Goal: Transaction & Acquisition: Purchase product/service

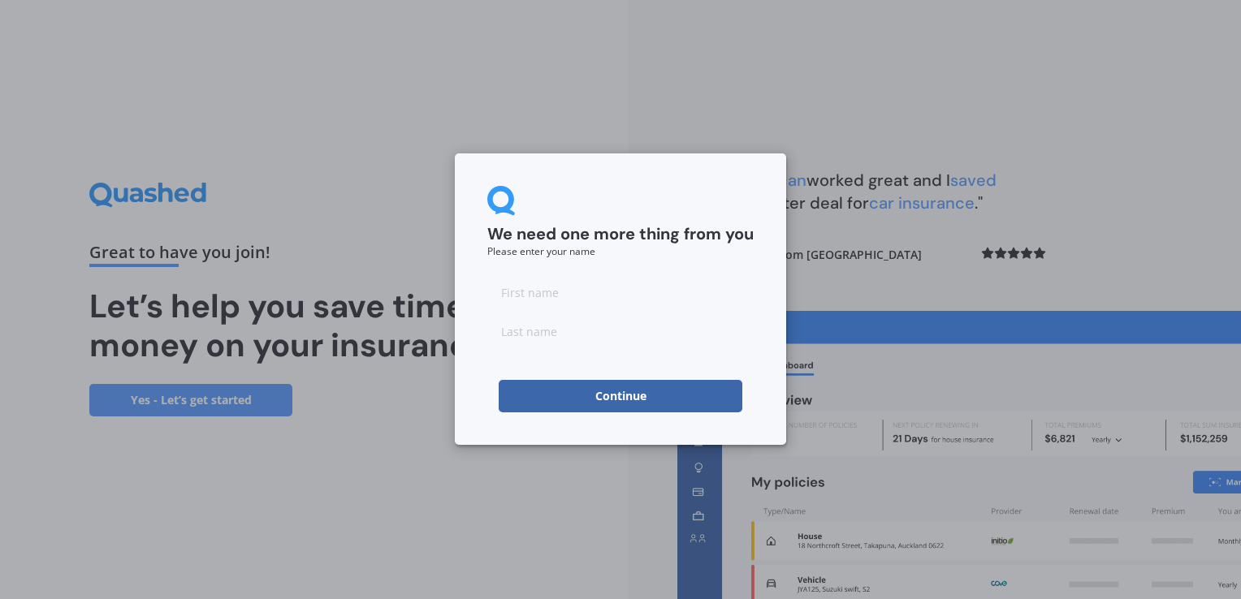
click at [713, 406] on button "Continue" at bounding box center [621, 396] width 244 height 32
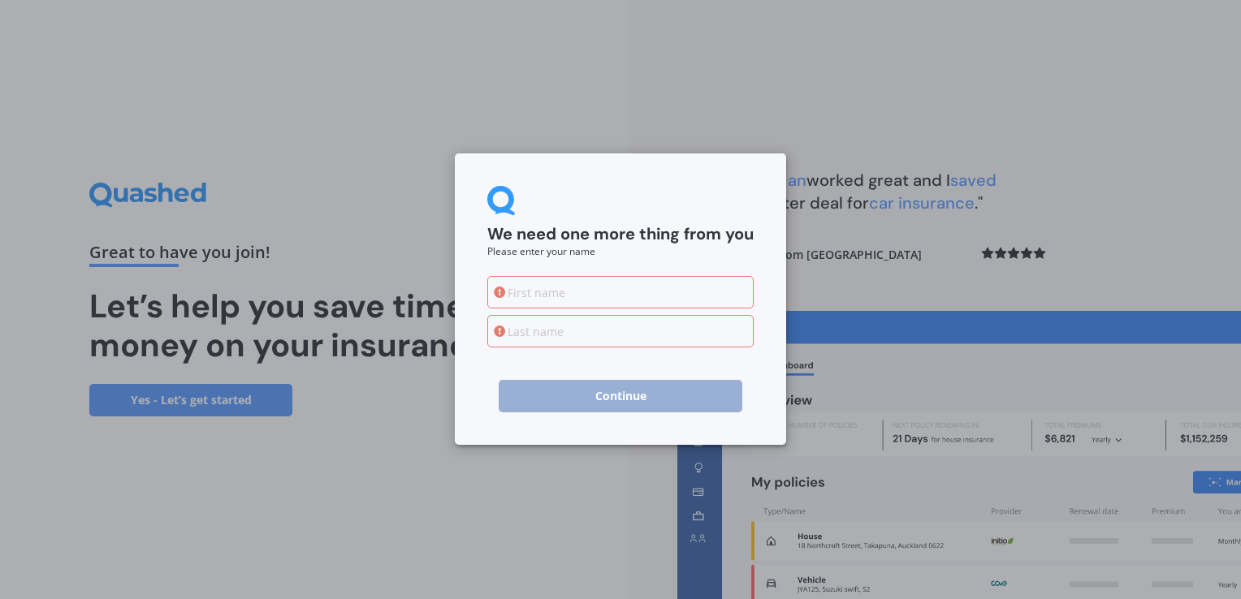
click at [718, 294] on input at bounding box center [620, 292] width 266 height 32
type input "Bill"
type input "[PERSON_NAME]"
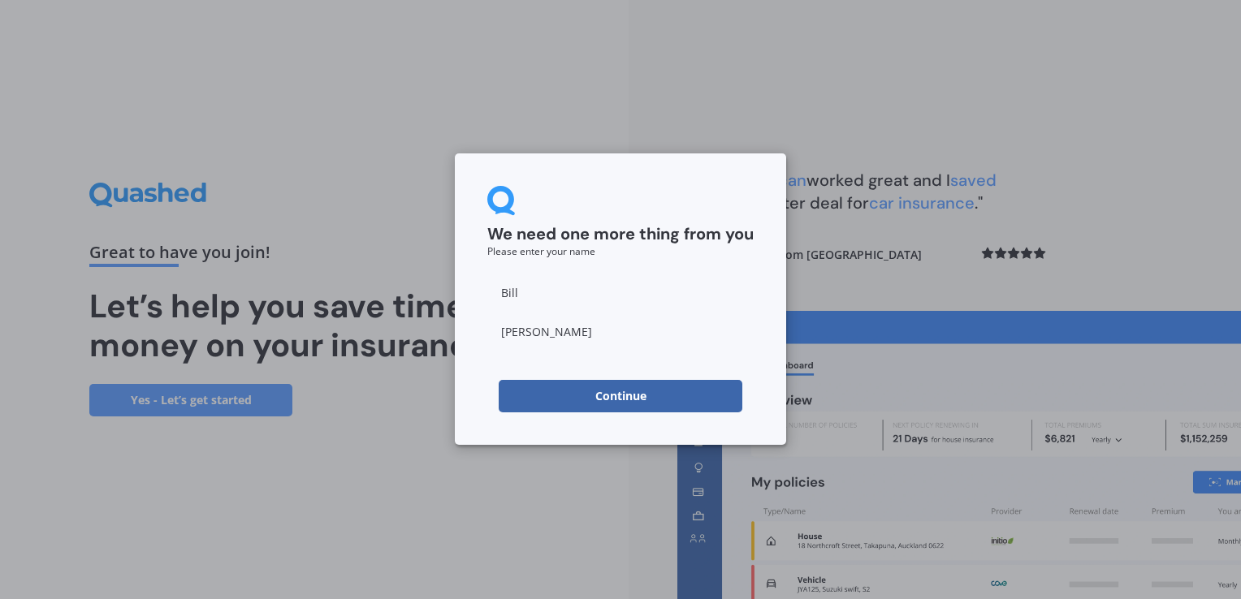
click at [620, 396] on button "Continue" at bounding box center [621, 396] width 244 height 32
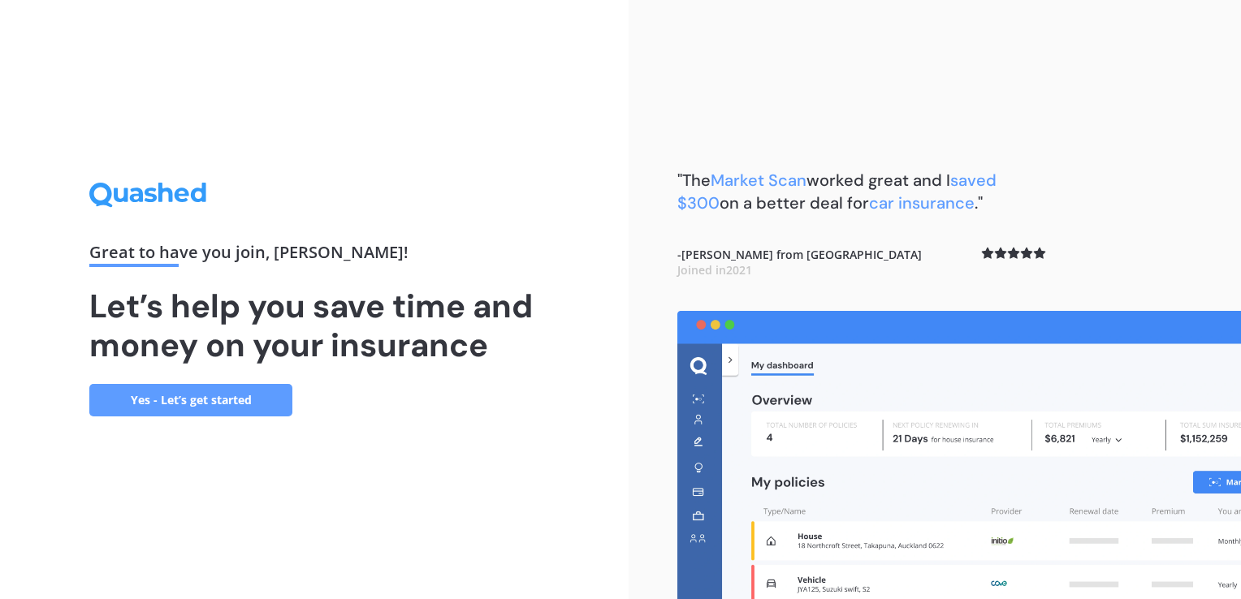
drag, startPoint x: 554, startPoint y: 449, endPoint x: 561, endPoint y: 203, distance: 246.2
drag, startPoint x: 561, startPoint y: 203, endPoint x: 250, endPoint y: 401, distance: 368.8
click at [250, 401] on link "Yes - Let’s get started" at bounding box center [190, 400] width 203 height 32
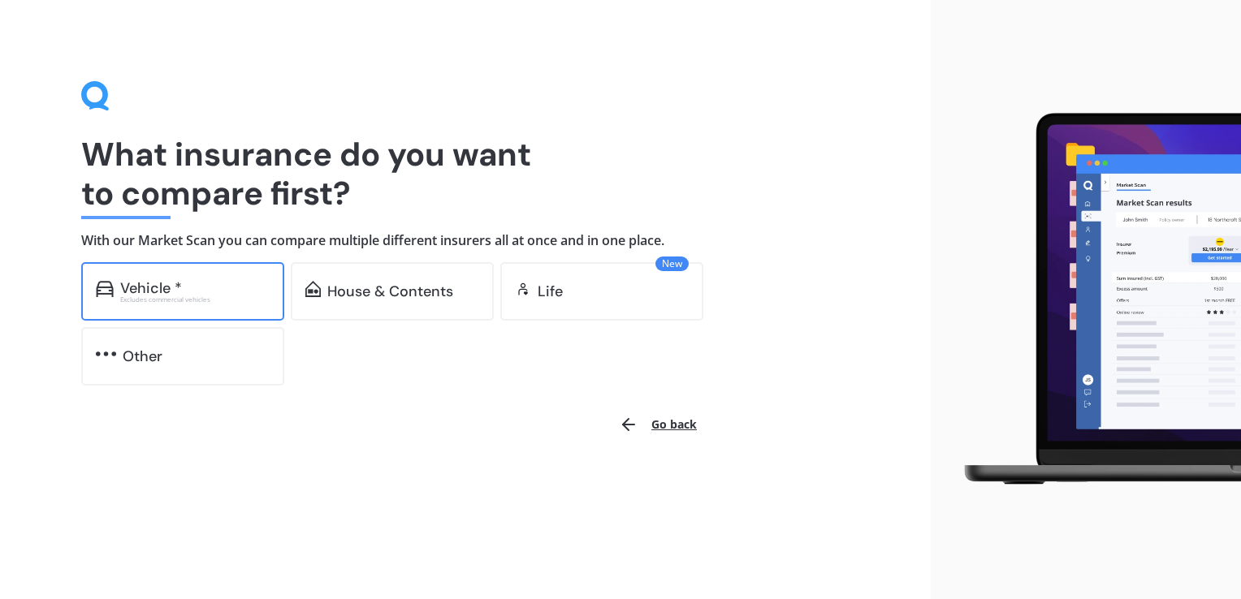
click at [208, 296] on div "Excludes commercial vehicles" at bounding box center [194, 299] width 149 height 6
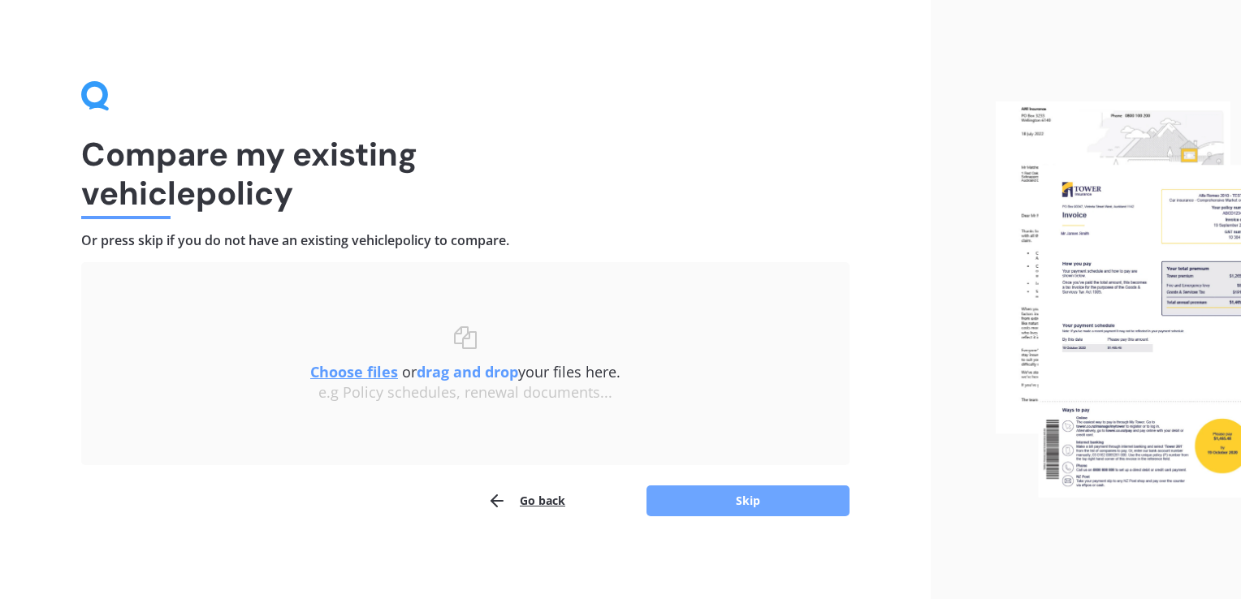
click at [690, 507] on button "Skip" at bounding box center [747, 501] width 203 height 31
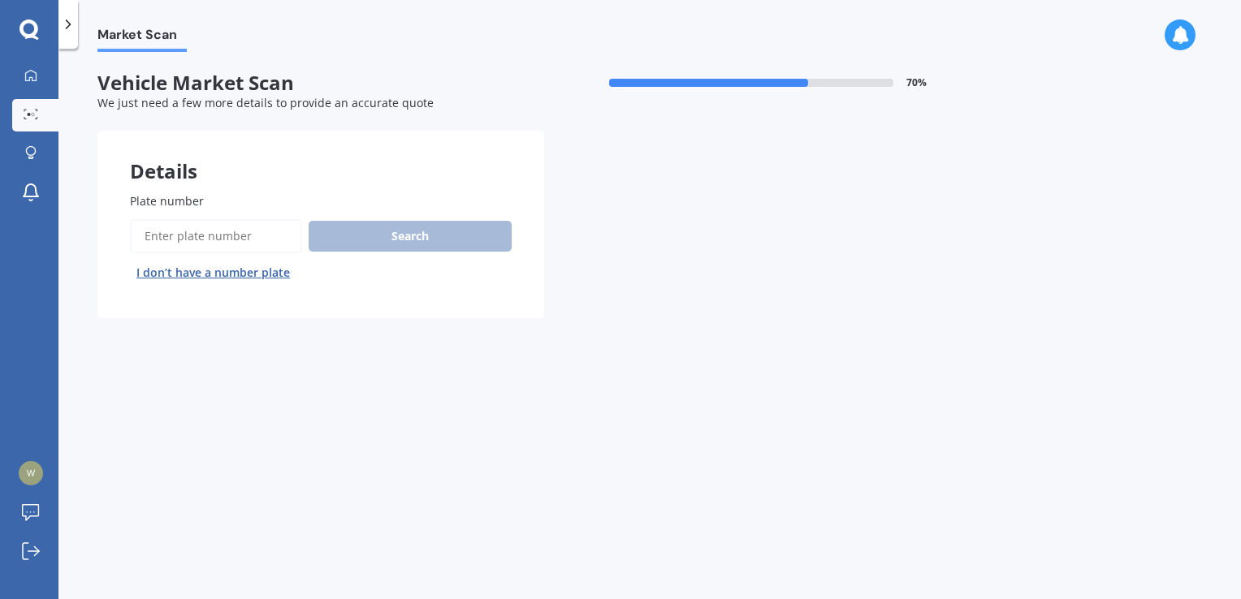
click at [250, 201] on label "Plate number" at bounding box center [317, 200] width 375 height 17
click at [250, 219] on input "Plate number" at bounding box center [216, 236] width 172 height 34
click at [235, 190] on div "Plate number Search I don’t have a number plate" at bounding box center [320, 239] width 447 height 158
click at [222, 237] on input "Plate number" at bounding box center [216, 236] width 172 height 34
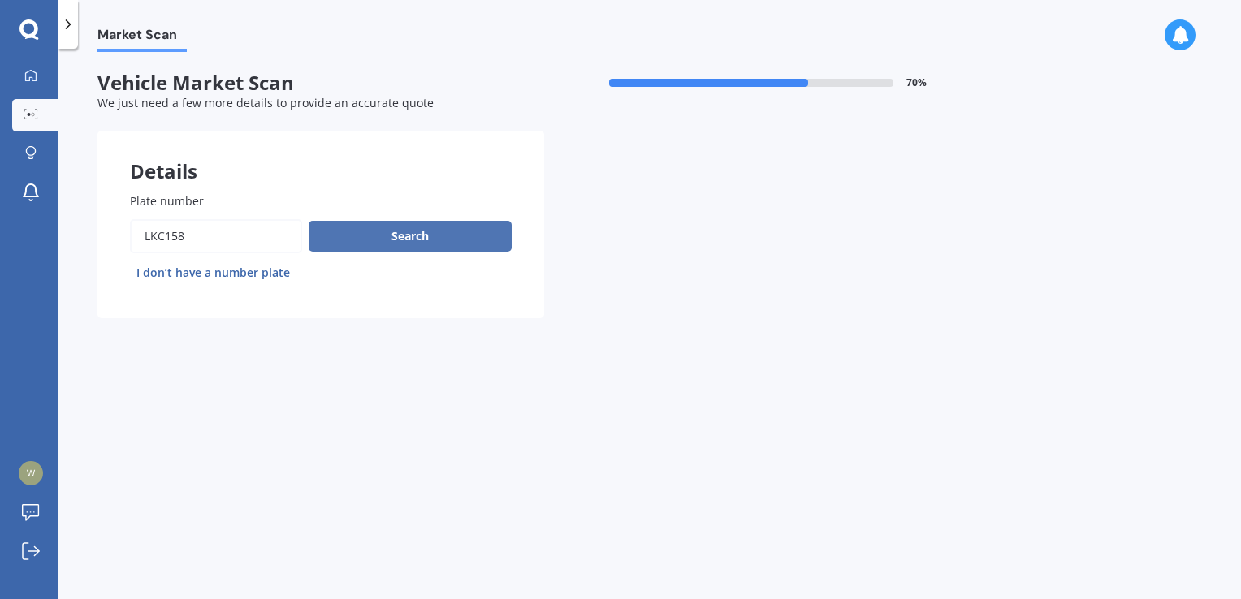
type input "lkc158"
click at [341, 235] on button "Search" at bounding box center [410, 236] width 203 height 31
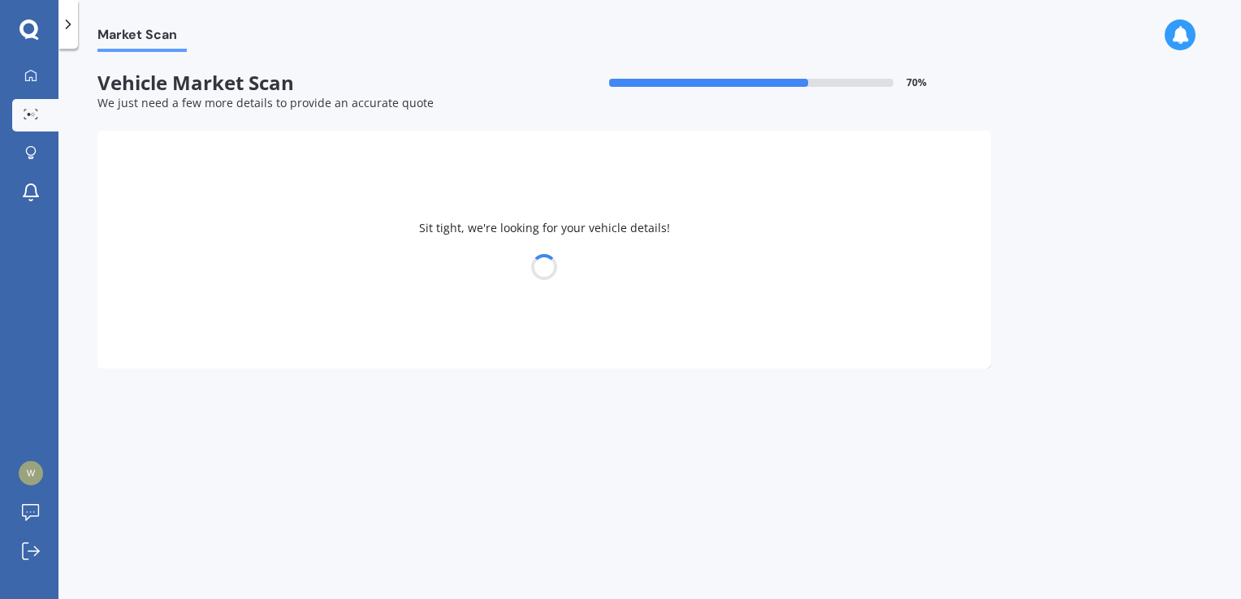
select select "HOLDEN"
select select "[US_STATE]"
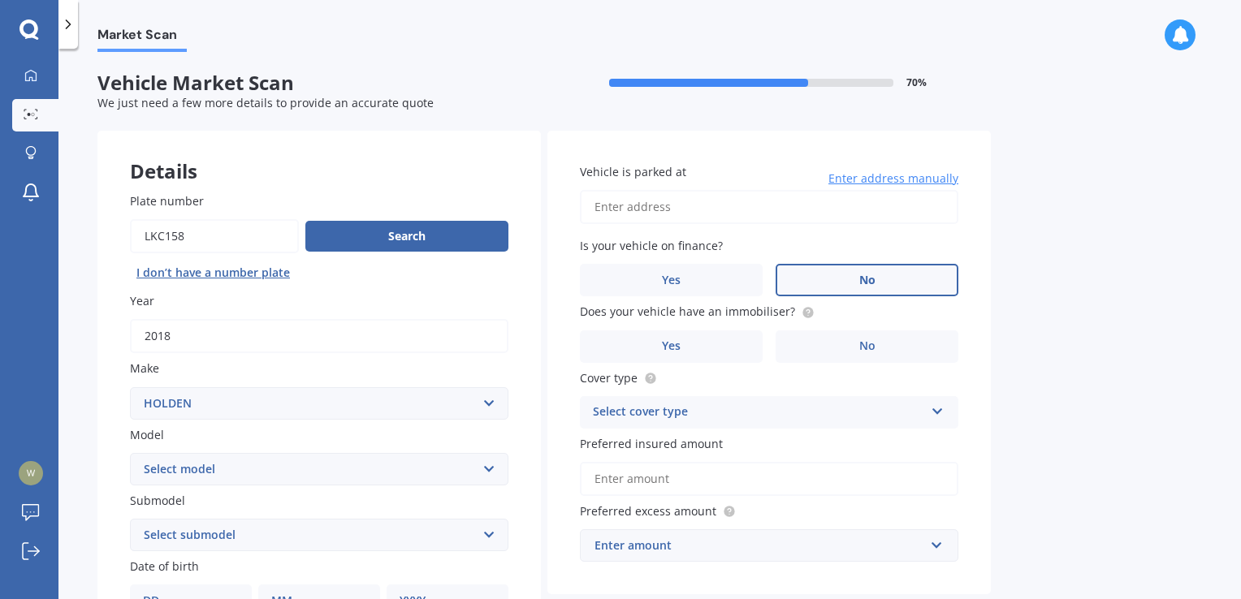
click at [919, 268] on label "No" at bounding box center [866, 280] width 183 height 32
click at [0, 0] on input "No" at bounding box center [0, 0] width 0 height 0
click at [862, 349] on span "No" at bounding box center [867, 346] width 16 height 14
click at [0, 0] on input "No" at bounding box center [0, 0] width 0 height 0
click at [935, 414] on icon at bounding box center [938, 408] width 14 height 11
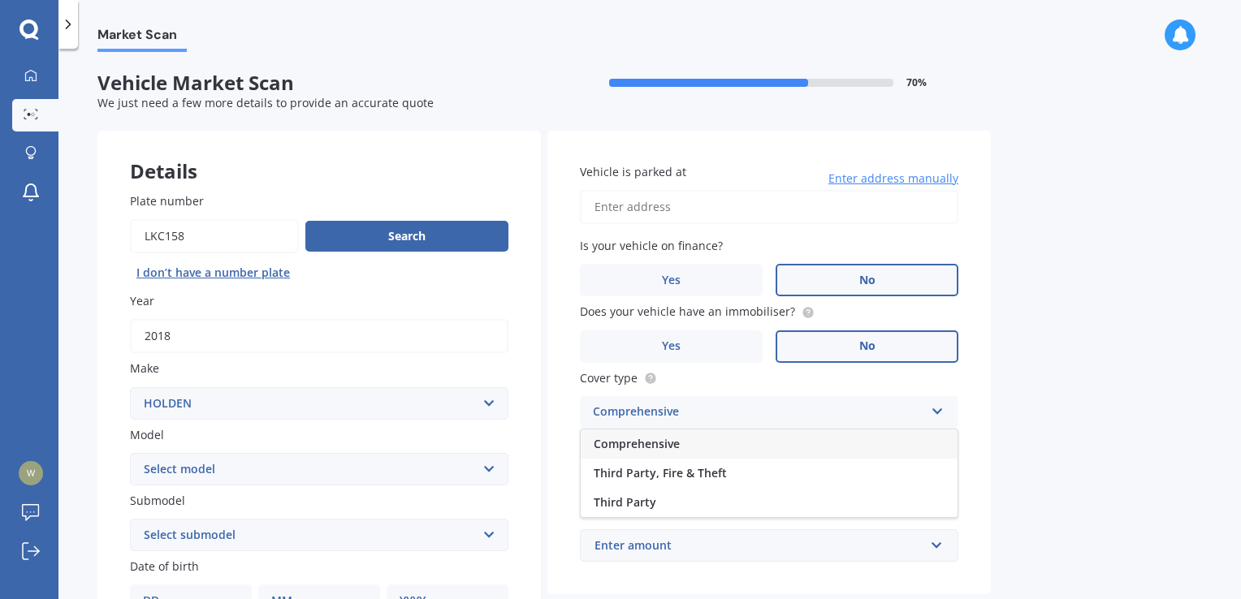
click at [920, 440] on div "Comprehensive" at bounding box center [769, 444] width 377 height 29
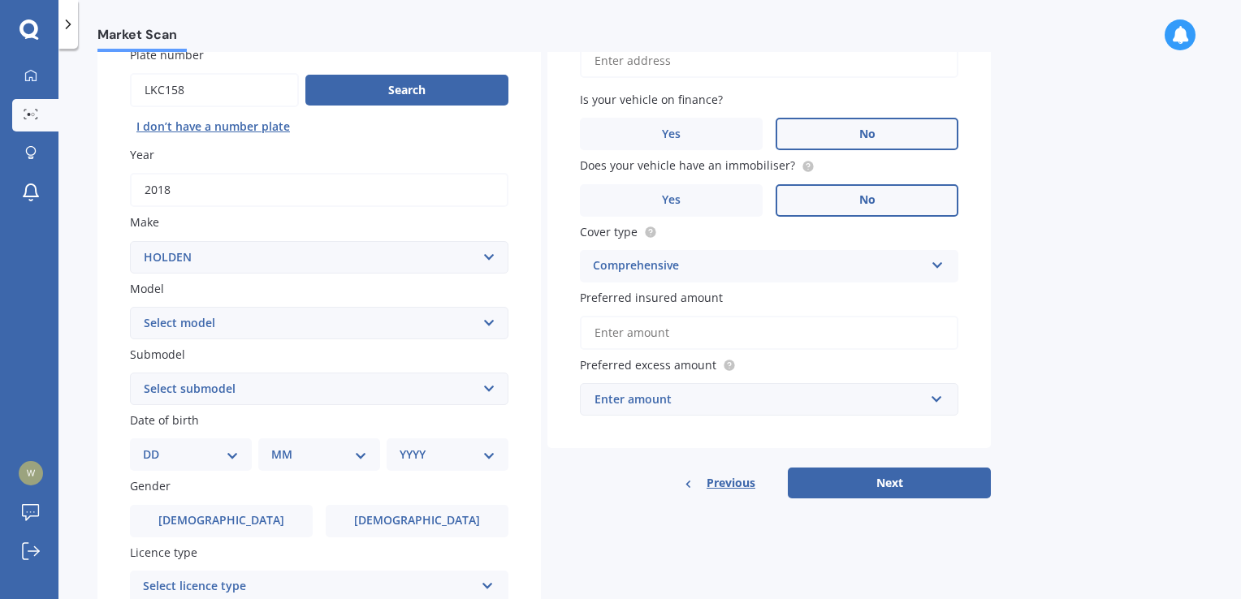
scroll to position [149, 0]
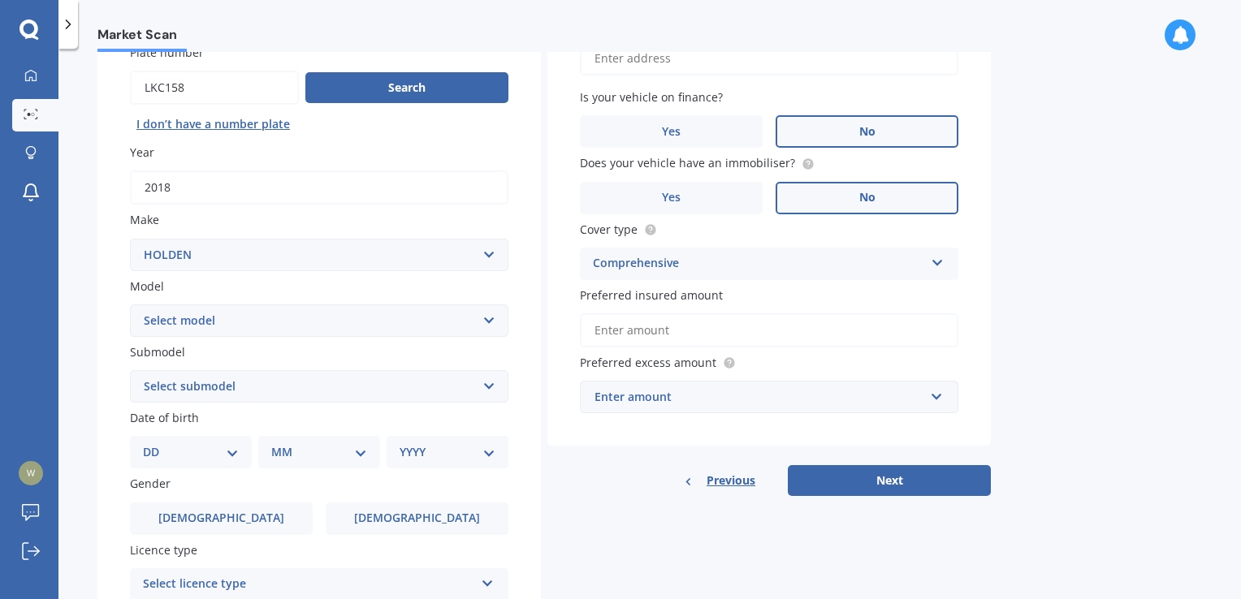
click at [723, 329] on input "Preferred insured amount" at bounding box center [769, 330] width 378 height 34
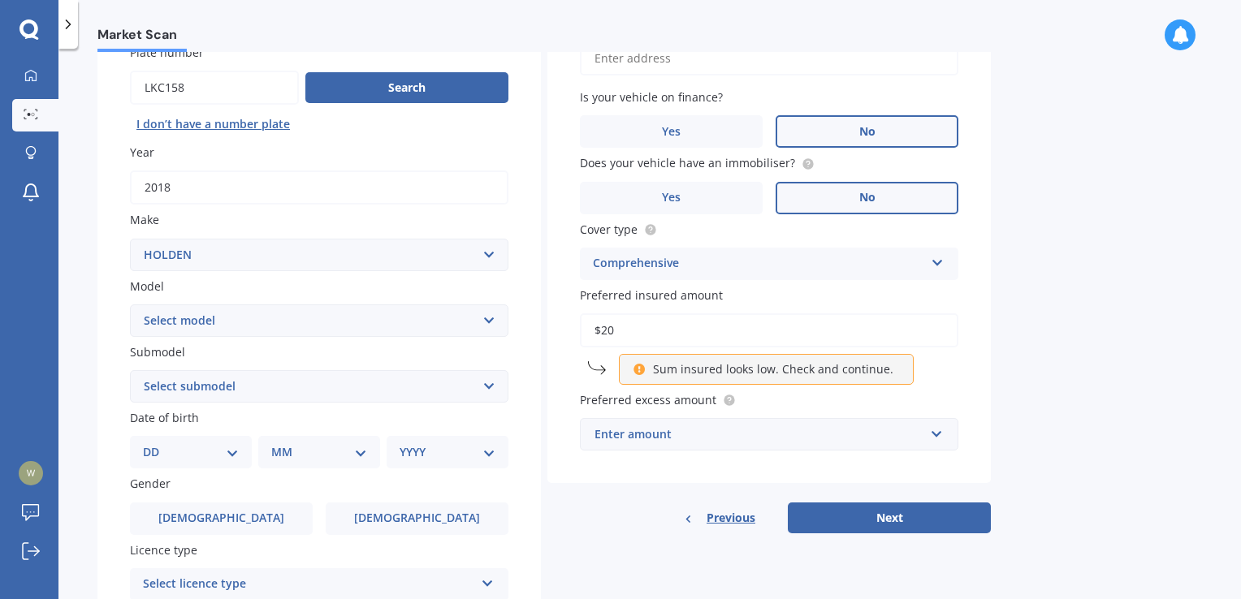
click at [656, 337] on input "$20" at bounding box center [769, 330] width 378 height 34
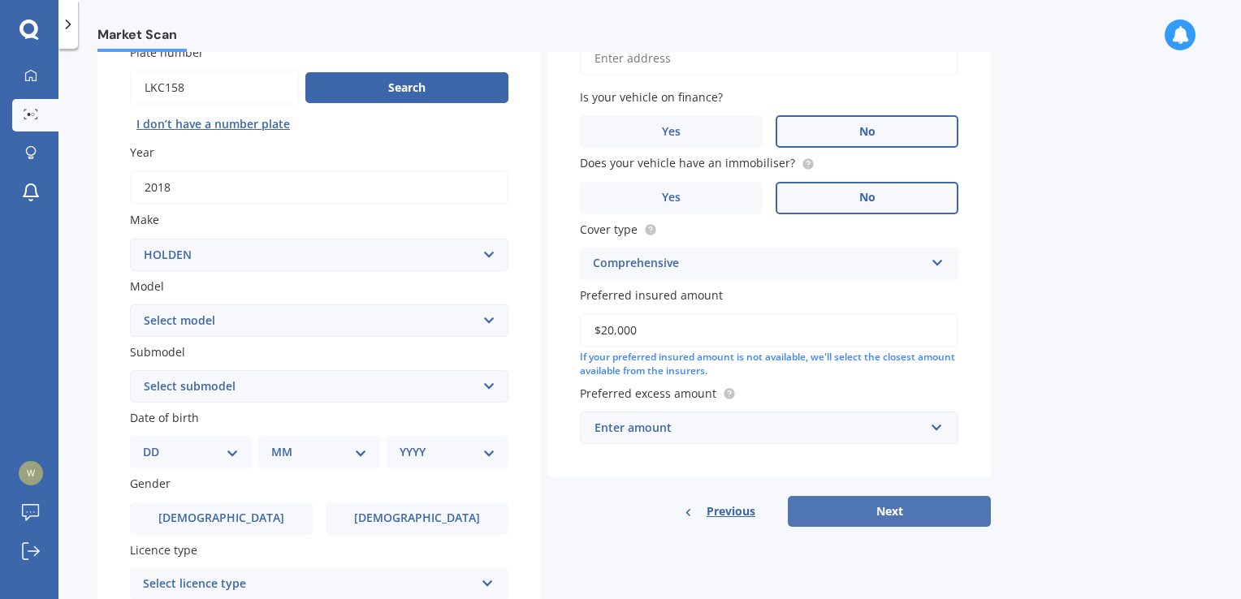
type input "$20,000"
click at [836, 511] on button "Next" at bounding box center [889, 511] width 203 height 31
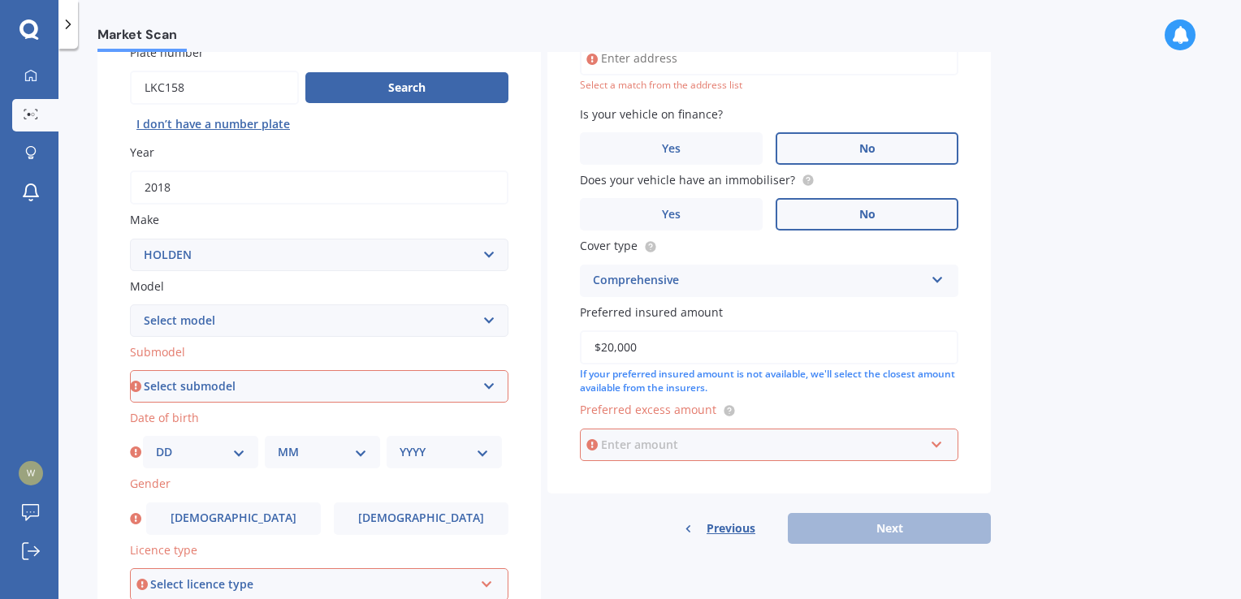
click at [935, 447] on input "text" at bounding box center [763, 445] width 364 height 31
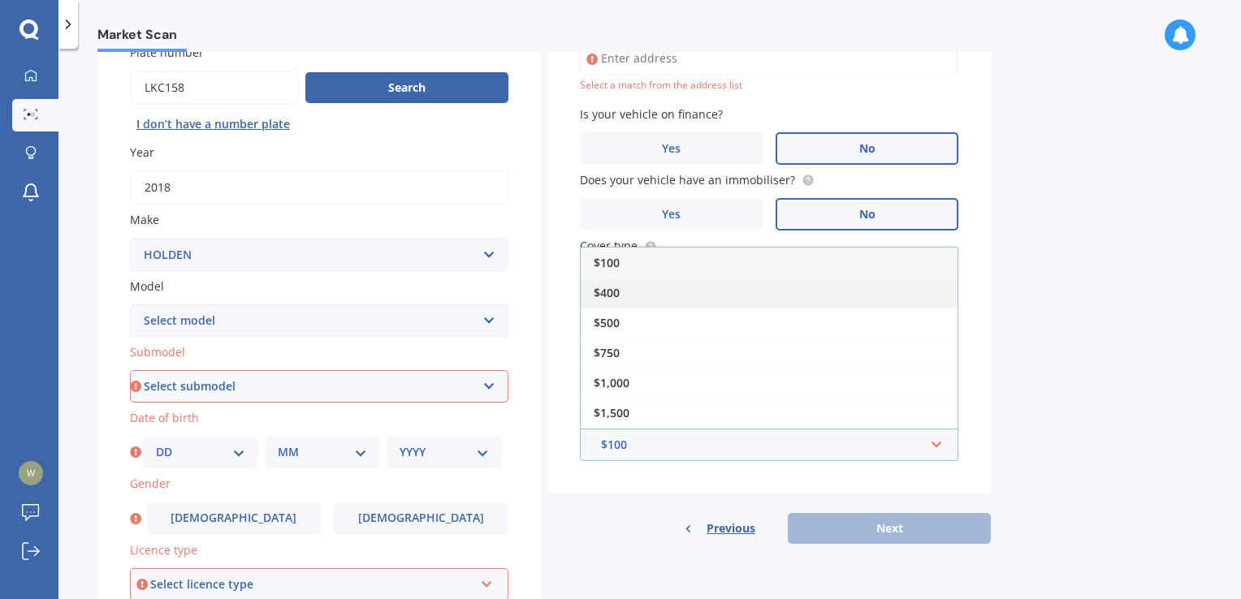
click at [653, 292] on div "$400" at bounding box center [769, 293] width 377 height 30
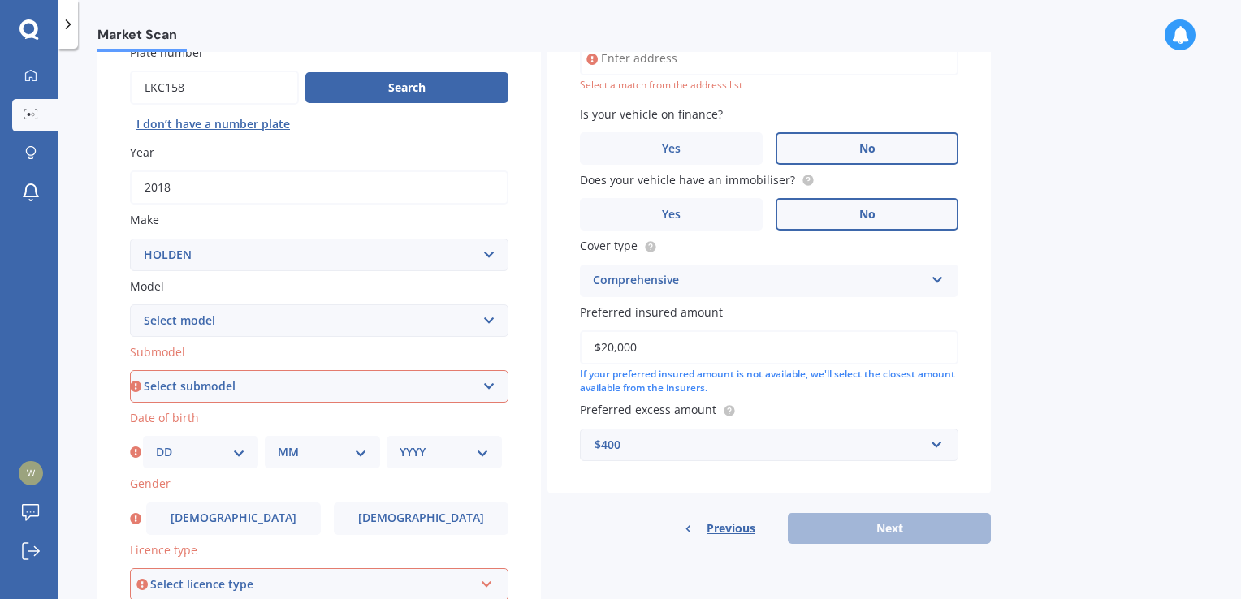
click at [856, 534] on div "Previous Next" at bounding box center [768, 528] width 443 height 31
click at [389, 391] on select "Select submodel 2.8 Turbo Diesel 3.0 Turbo Diesel 2WD 3.0 Turbo Diesel 4WD LS L…" at bounding box center [319, 386] width 378 height 32
select select "LTZ"
click at [130, 370] on select "Select submodel 2.8 Turbo Diesel 3.0 Turbo Diesel 2WD 3.0 Turbo Diesel 4WD LS L…" at bounding box center [319, 386] width 378 height 32
click at [237, 453] on select "DD 01 02 03 04 05 06 07 08 09 10 11 12 13 14 15 16 17 18 19 20 21 22 23 24 25 2…" at bounding box center [200, 452] width 89 height 18
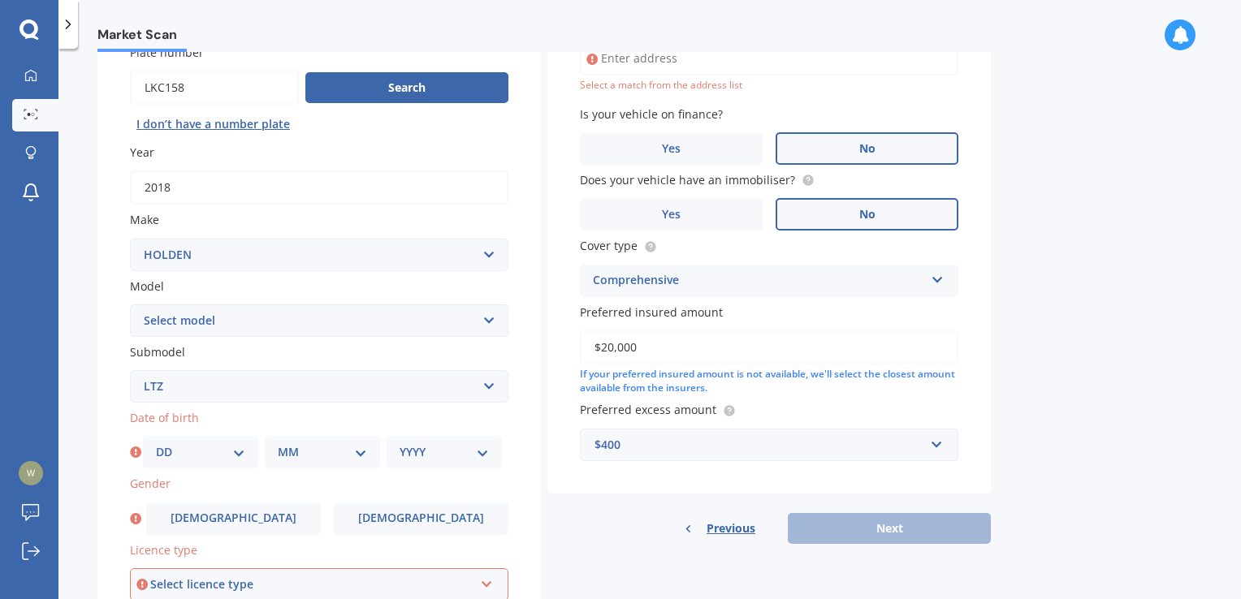
select select "10"
click at [156, 443] on select "DD 01 02 03 04 05 06 07 08 09 10 11 12 13 14 15 16 17 18 19 20 21 22 23 24 25 2…" at bounding box center [200, 452] width 89 height 18
click at [358, 453] on select "MM 01 02 03 04 05 06 07 08 09 10 11 12" at bounding box center [322, 452] width 89 height 18
select select "06"
click at [278, 443] on select "MM 01 02 03 04 05 06 07 08 09 10 11 12" at bounding box center [322, 452] width 89 height 18
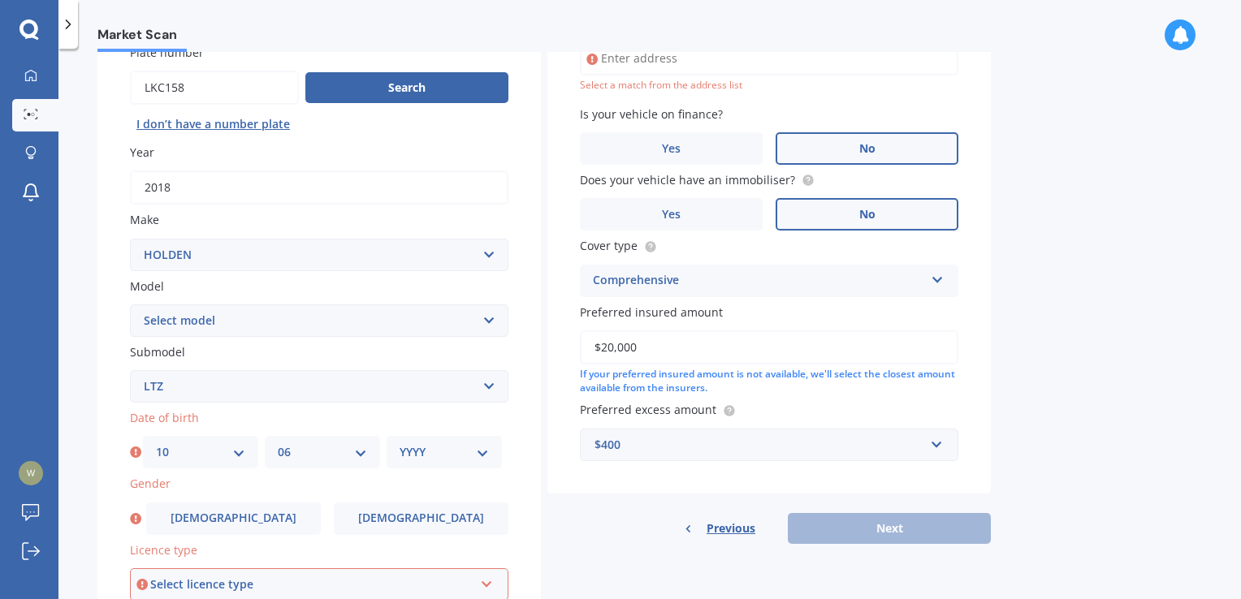
click at [491, 450] on div "YYYY 2025 2024 2023 2022 2021 2020 2019 2018 2017 2016 2015 2014 2013 2012 2011…" at bounding box center [444, 452] width 115 height 32
click at [484, 453] on select "YYYY 2025 2024 2023 2022 2021 2020 2019 2018 2017 2016 2015 2014 2013 2012 2011…" at bounding box center [444, 452] width 89 height 18
select select "1959"
click at [400, 443] on select "YYYY 2025 2024 2023 2022 2021 2020 2019 2018 2017 2016 2015 2014 2013 2012 2011…" at bounding box center [444, 452] width 89 height 18
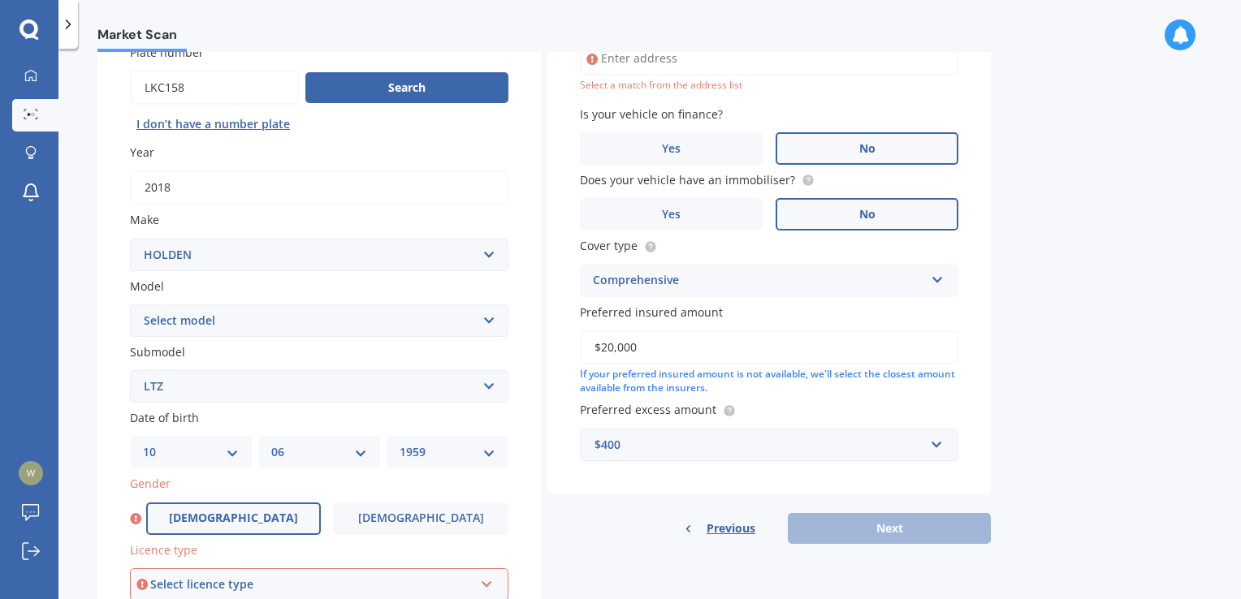
click at [292, 525] on label "[DEMOGRAPHIC_DATA]" at bounding box center [233, 519] width 175 height 32
click at [0, 0] on input "[DEMOGRAPHIC_DATA]" at bounding box center [0, 0] width 0 height 0
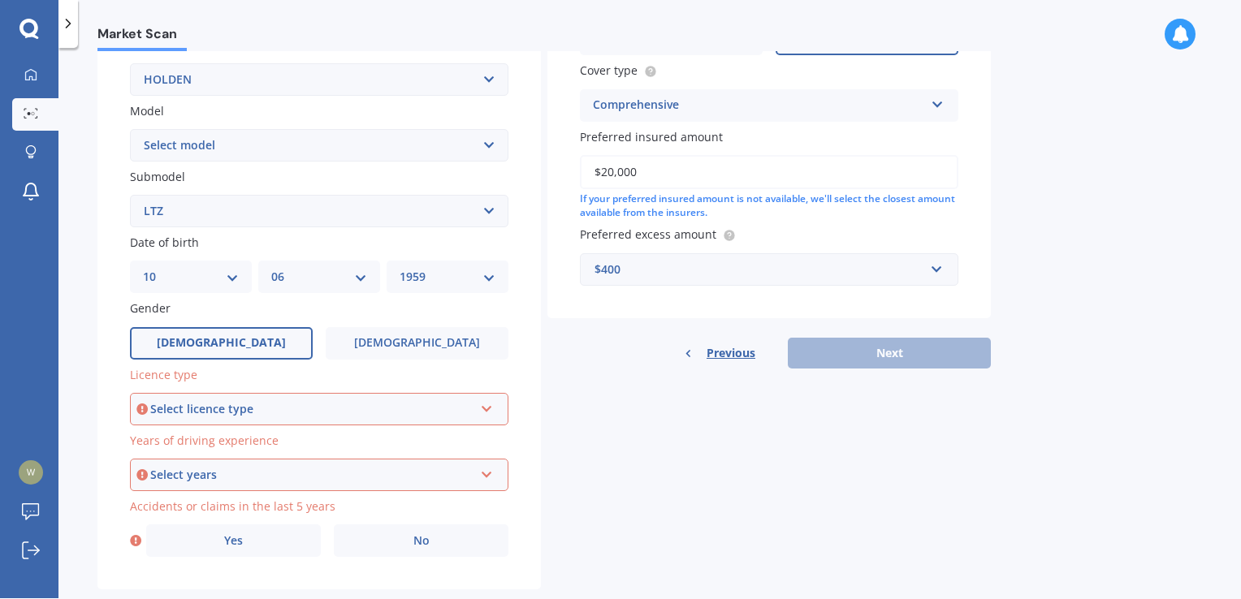
scroll to position [330, 0]
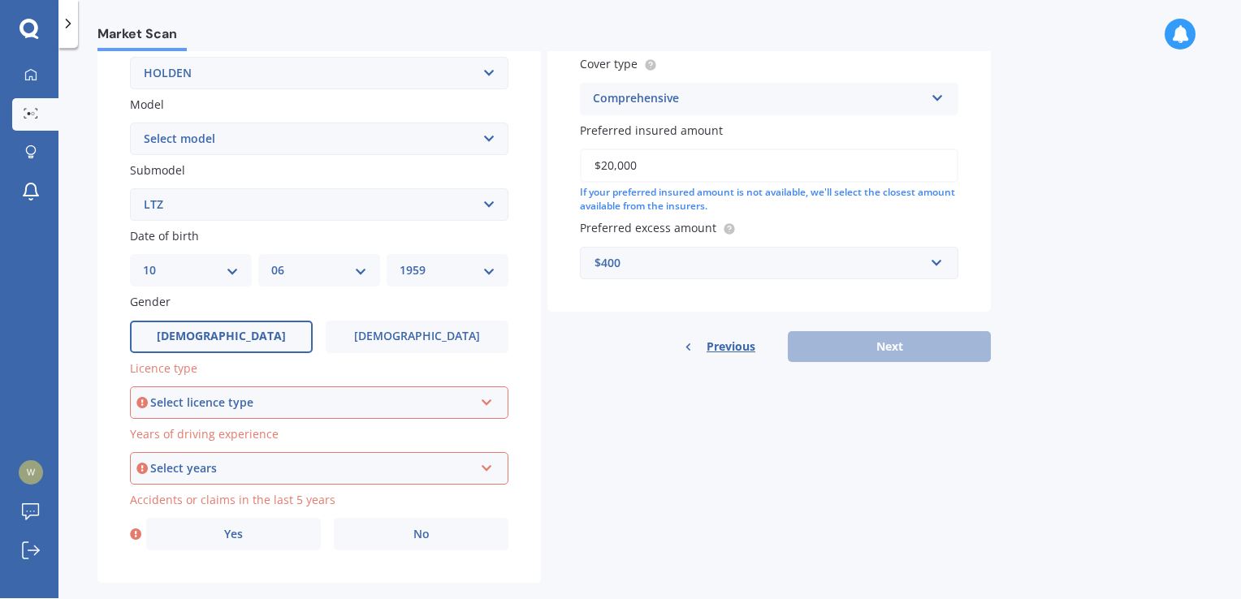
click at [486, 400] on icon at bounding box center [487, 399] width 14 height 11
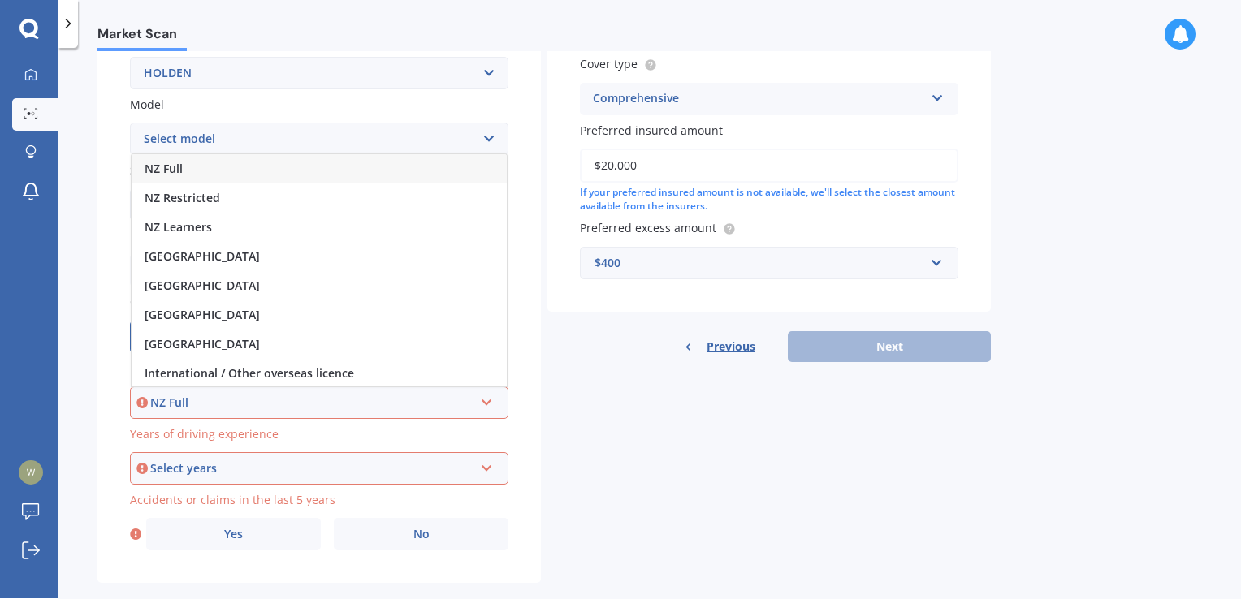
click at [361, 160] on div "NZ Full" at bounding box center [319, 168] width 375 height 29
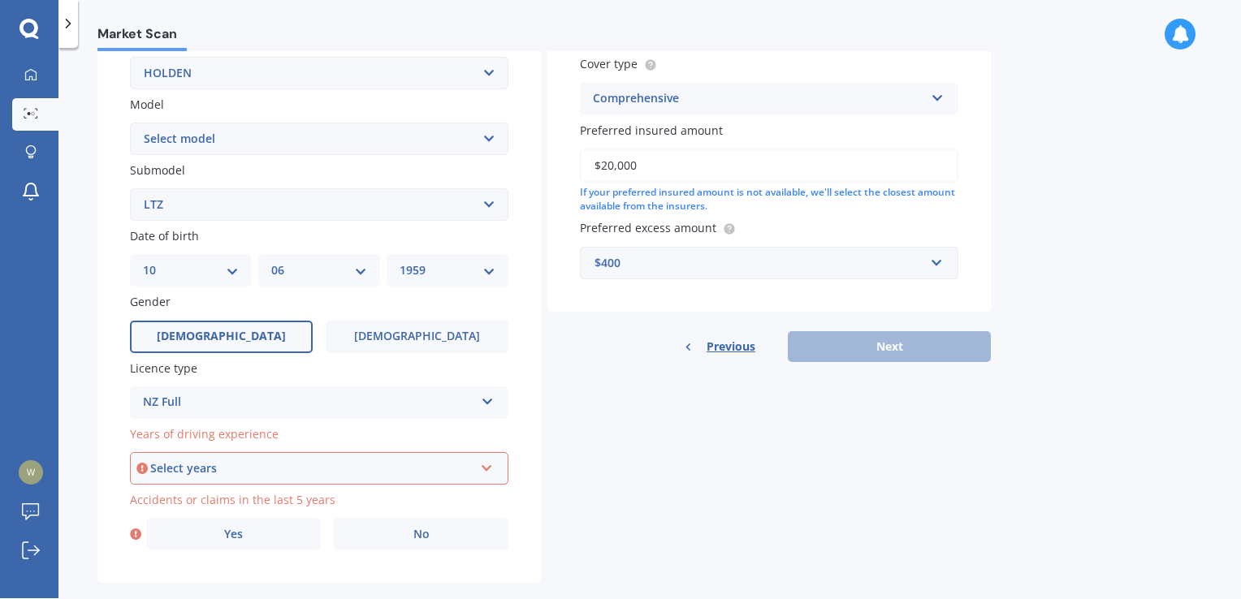
click at [487, 466] on icon at bounding box center [487, 465] width 14 height 11
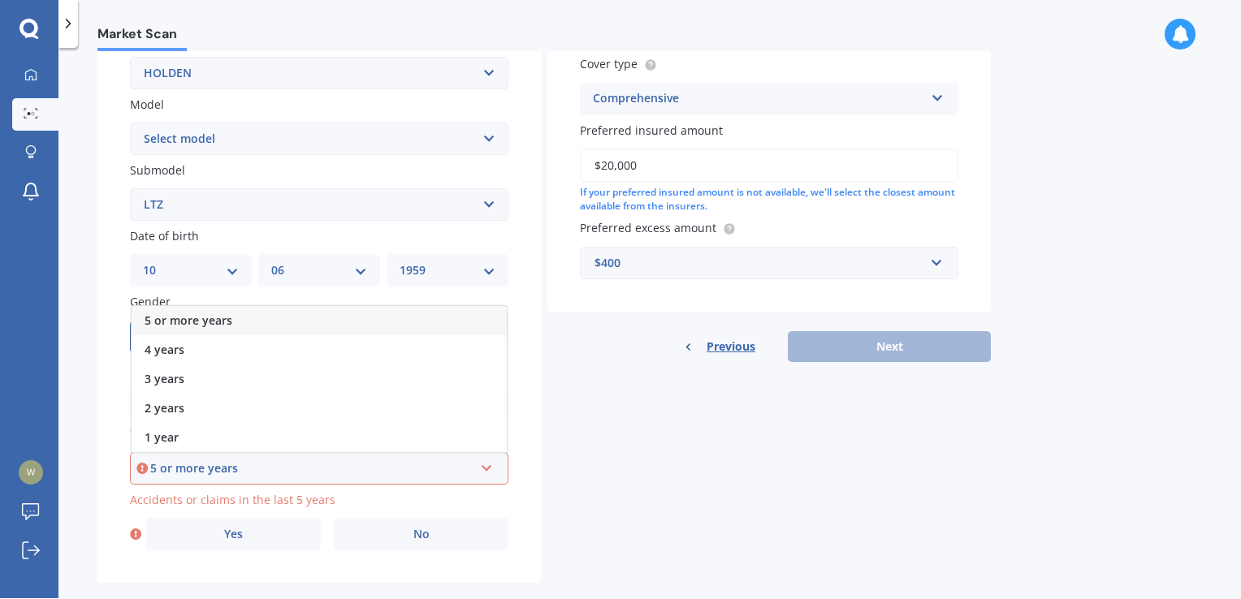
click at [464, 306] on div "5 or more years" at bounding box center [319, 320] width 375 height 29
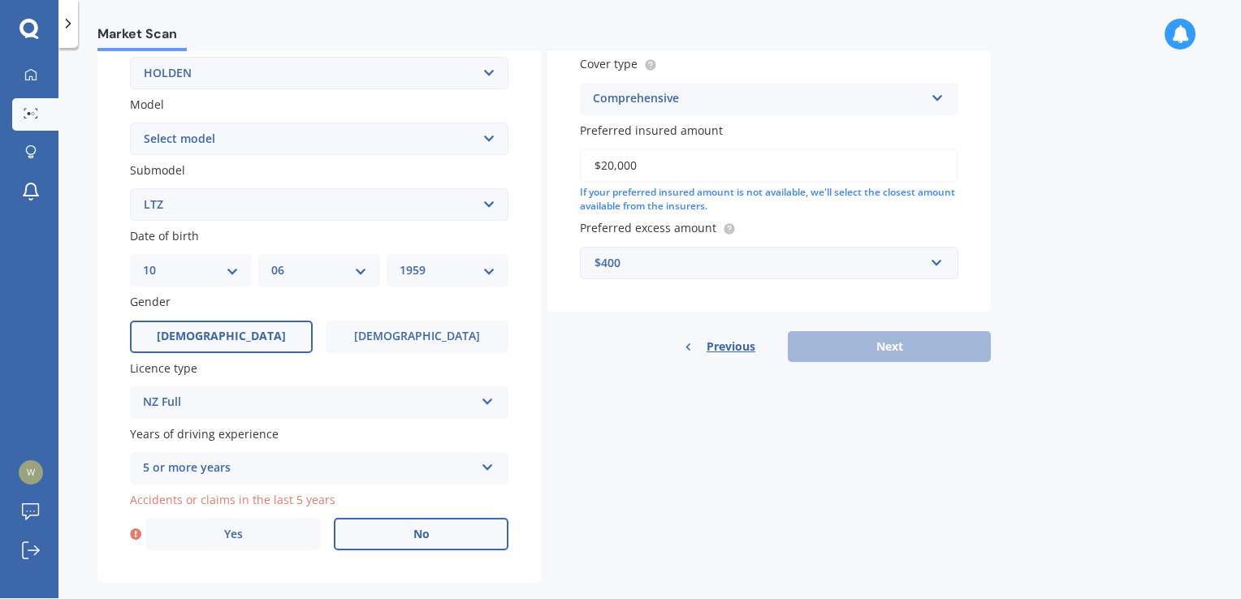
click at [413, 543] on label "No" at bounding box center [421, 534] width 175 height 32
click at [0, 0] on input "No" at bounding box center [0, 0] width 0 height 0
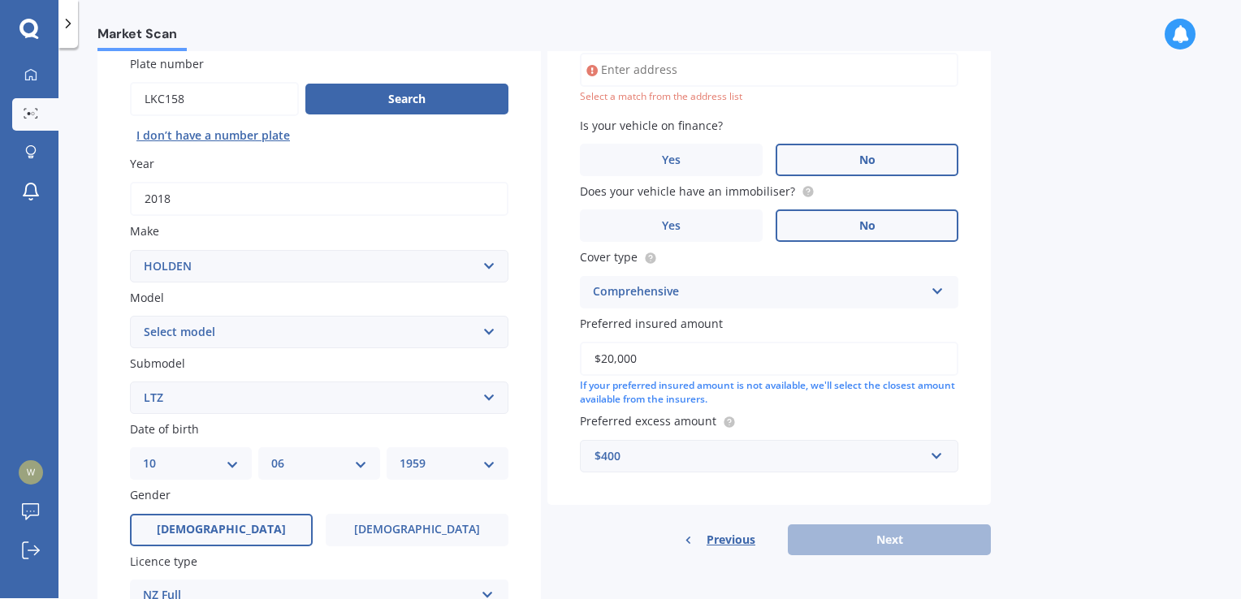
scroll to position [110, 0]
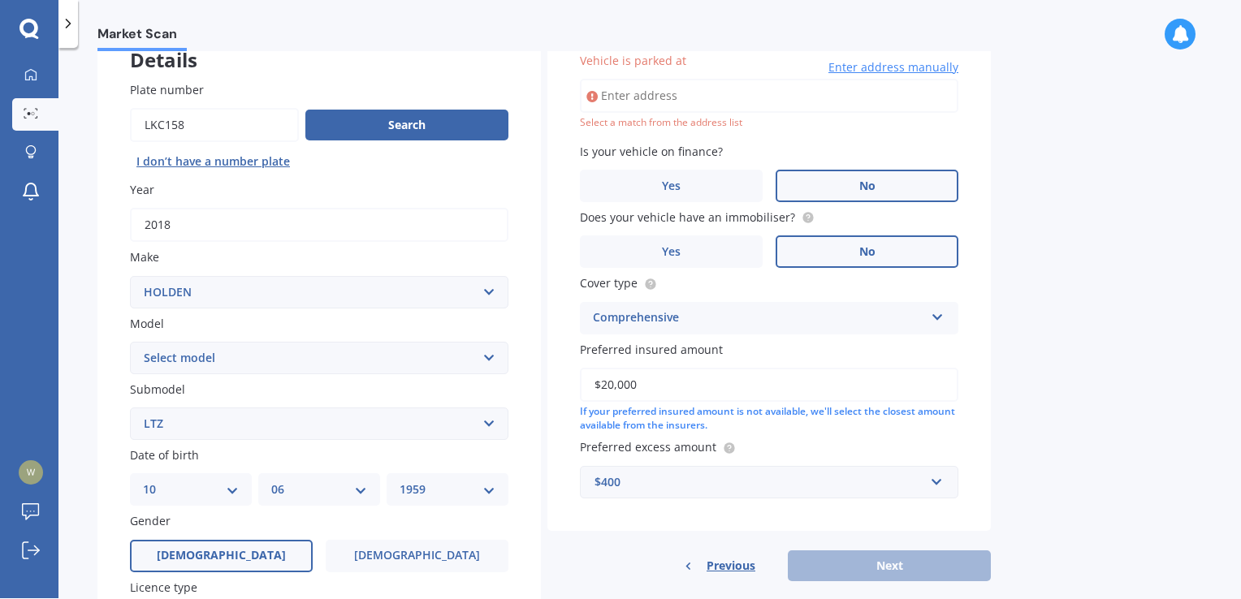
click at [671, 89] on input "Vehicle is parked at" at bounding box center [769, 96] width 378 height 34
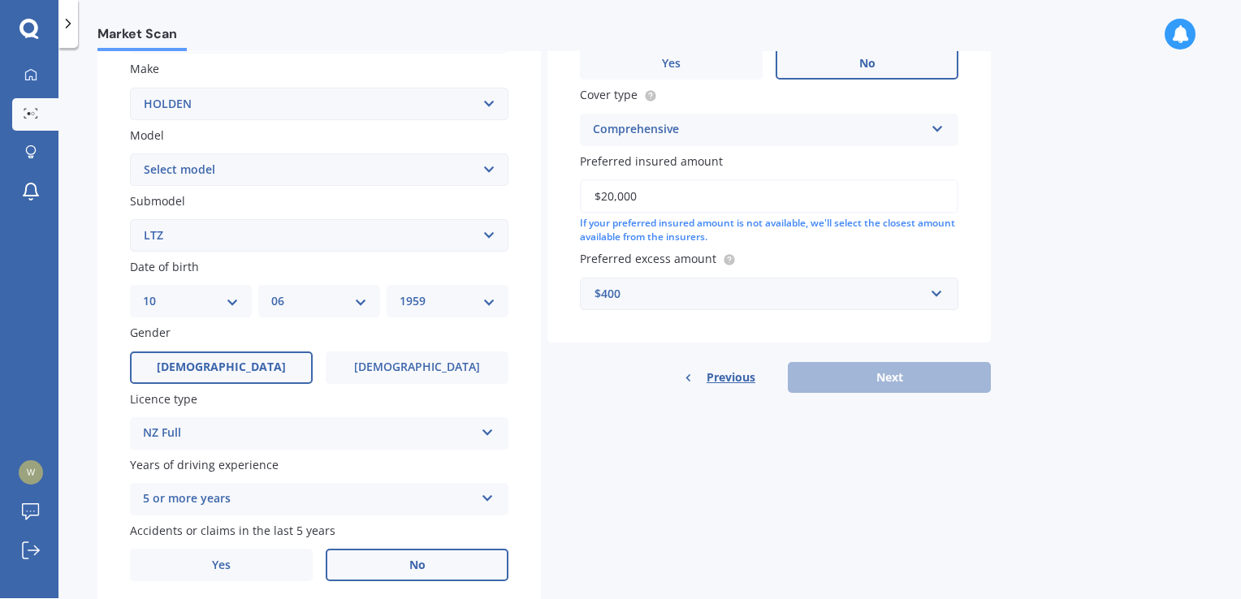
scroll to position [309, 0]
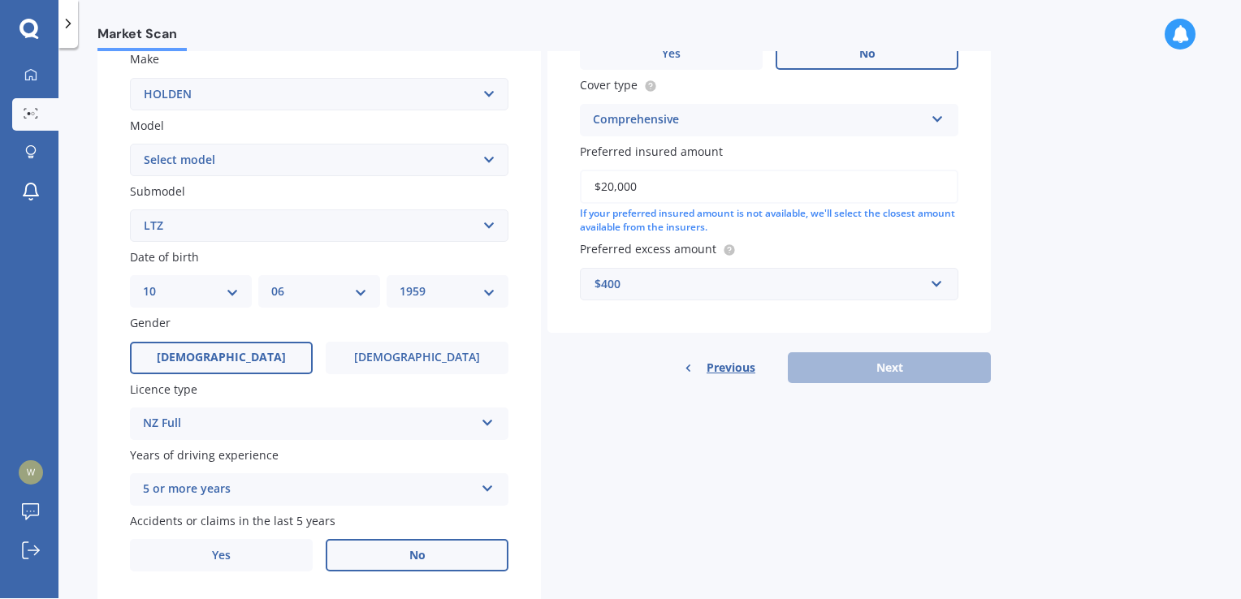
click at [845, 368] on div "Previous Next" at bounding box center [768, 367] width 443 height 31
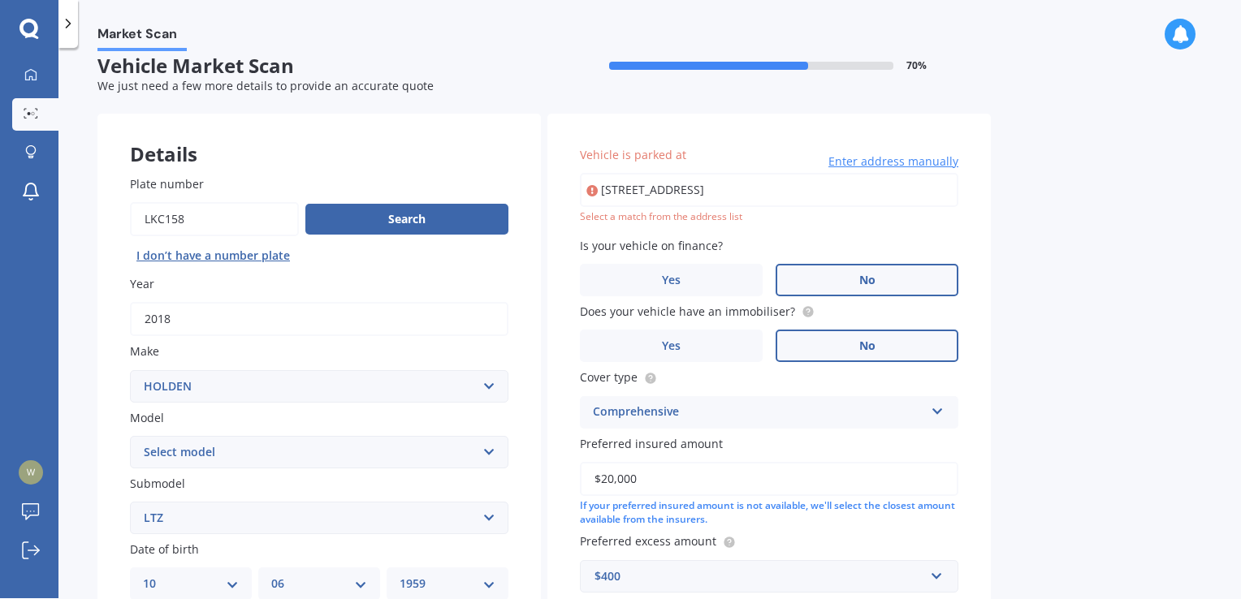
scroll to position [0, 0]
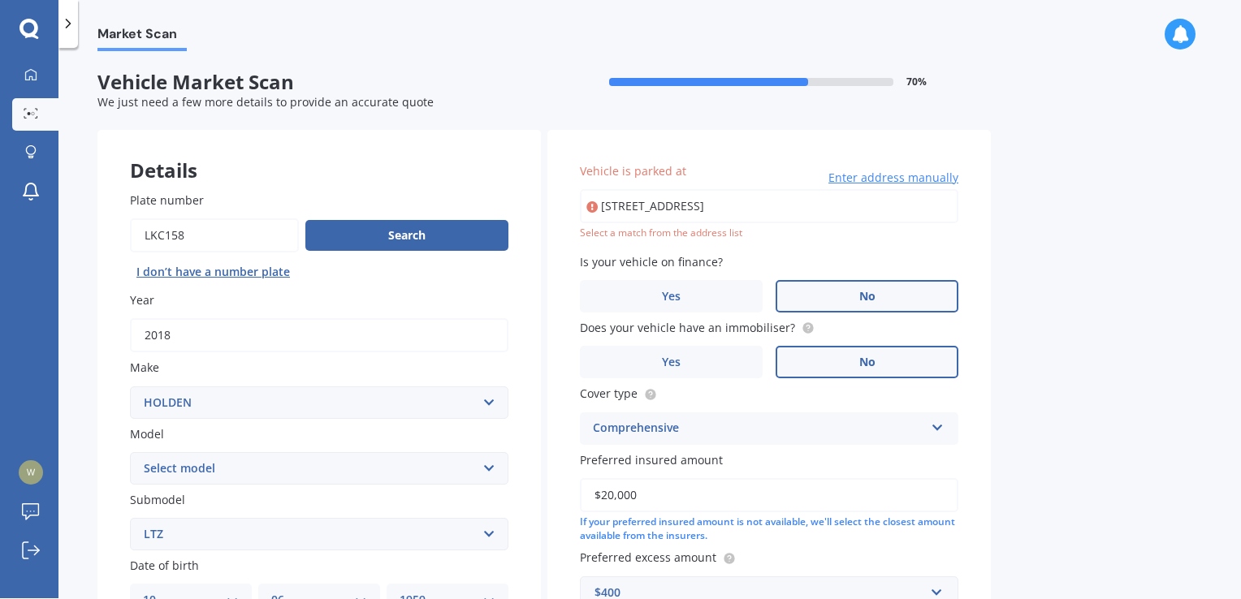
click at [739, 208] on input "[STREET_ADDRESS]" at bounding box center [769, 206] width 378 height 34
click at [740, 210] on input "[STREET_ADDRESS]" at bounding box center [769, 206] width 378 height 34
type input "[STREET_ADDRESS][PERSON_NAME]"
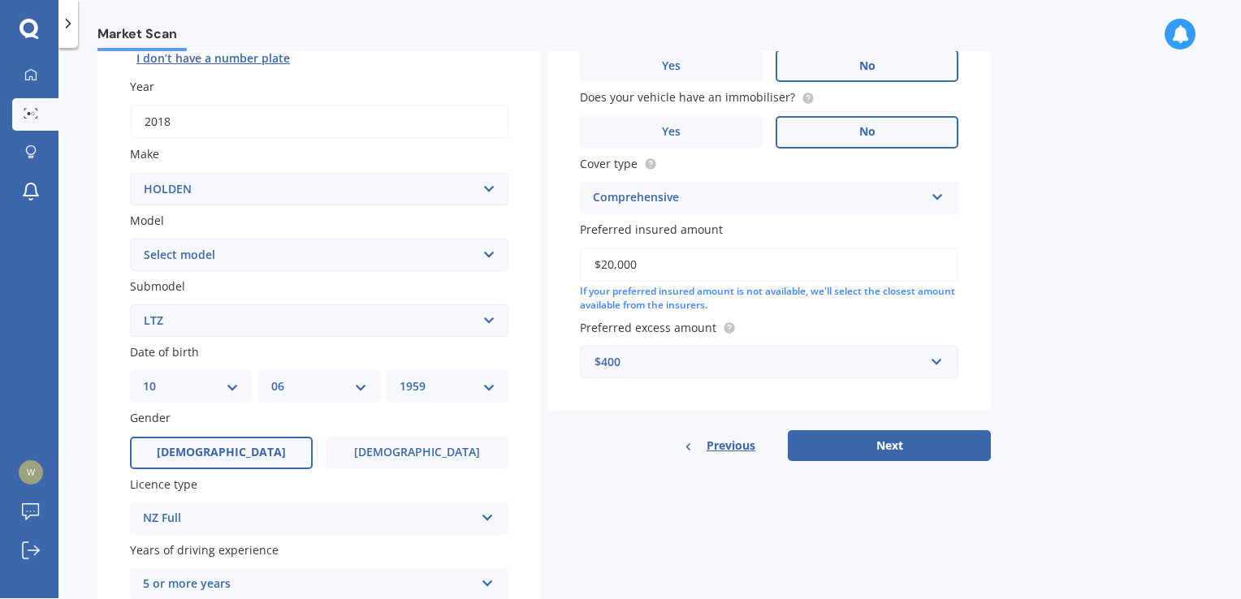
scroll to position [214, 0]
drag, startPoint x: 858, startPoint y: 434, endPoint x: 838, endPoint y: 444, distance: 22.2
click at [838, 444] on button "Next" at bounding box center [889, 445] width 203 height 31
select select "10"
select select "06"
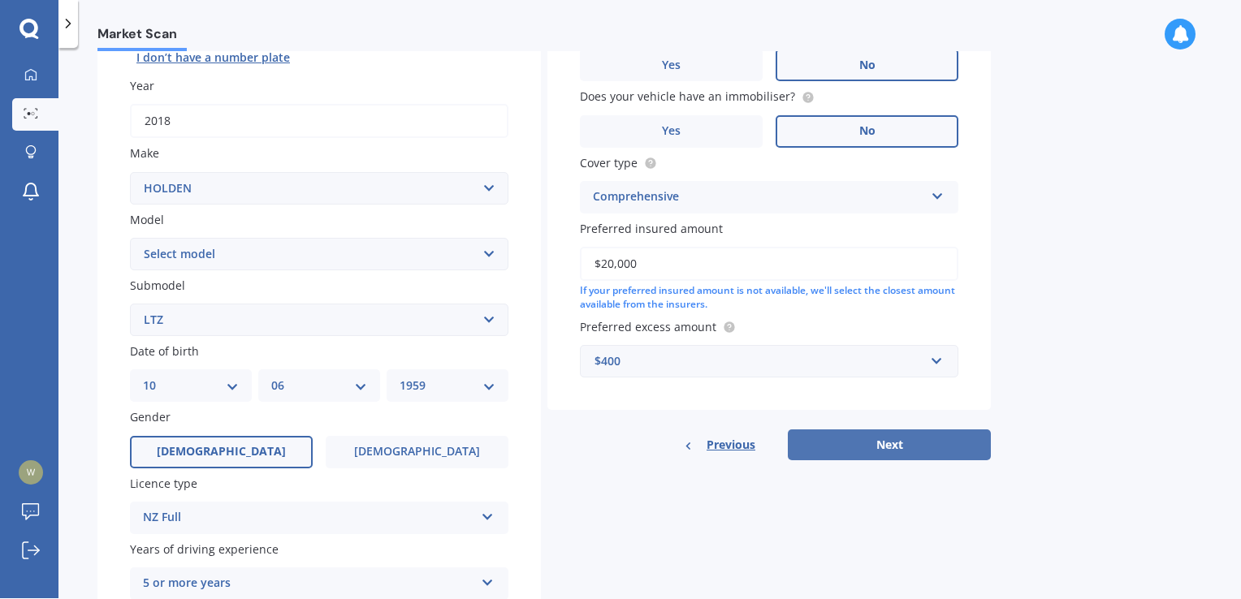
select select "1959"
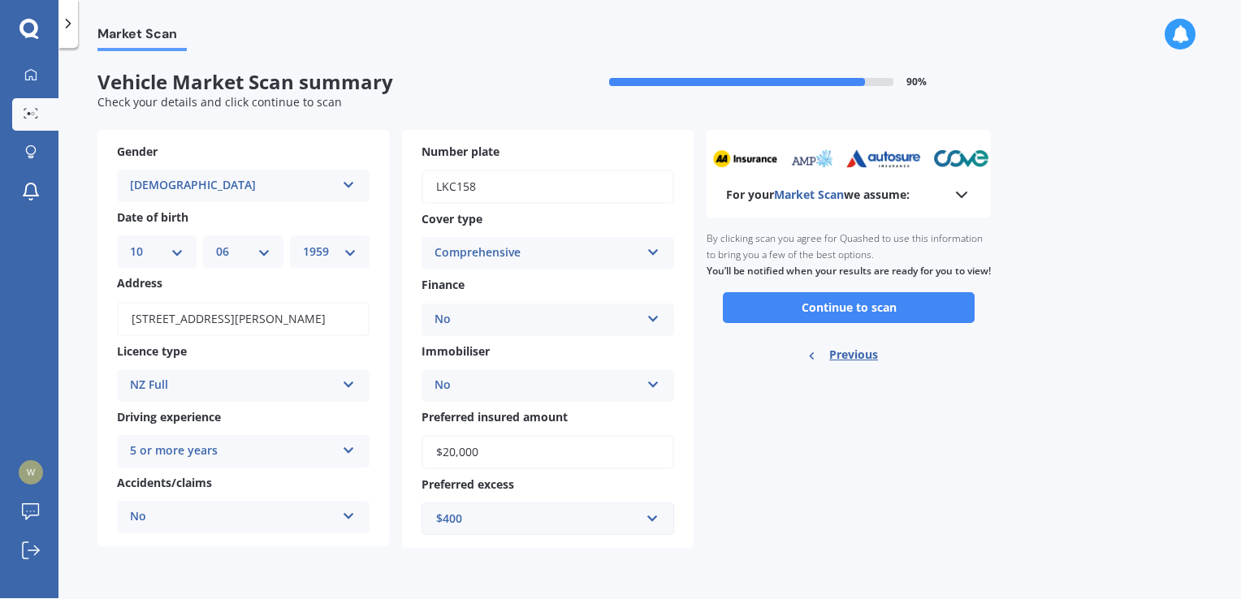
scroll to position [0, 0]
click at [798, 319] on button "Continue to scan" at bounding box center [849, 307] width 252 height 31
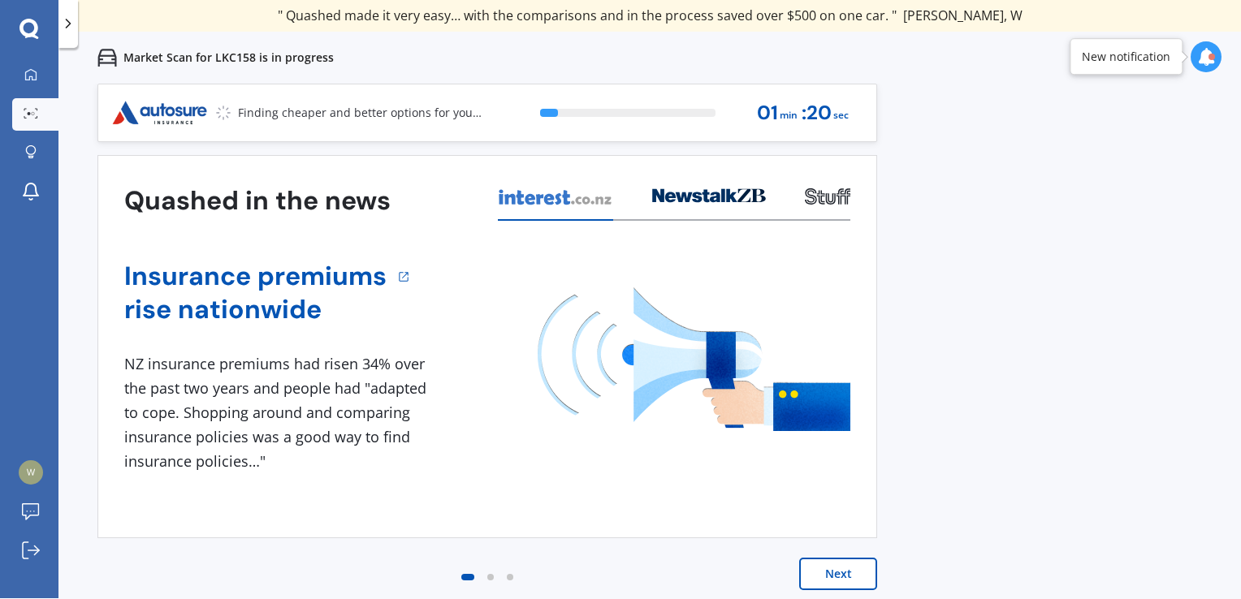
click at [838, 580] on button "Next" at bounding box center [838, 574] width 78 height 32
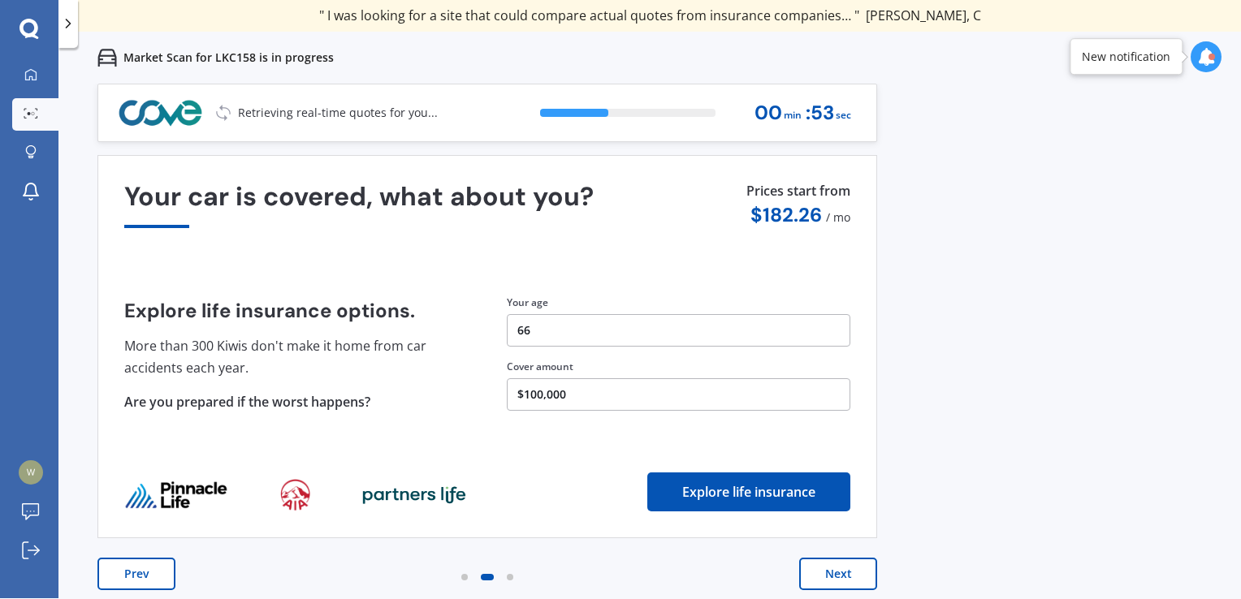
click at [819, 581] on button "Next" at bounding box center [838, 574] width 78 height 32
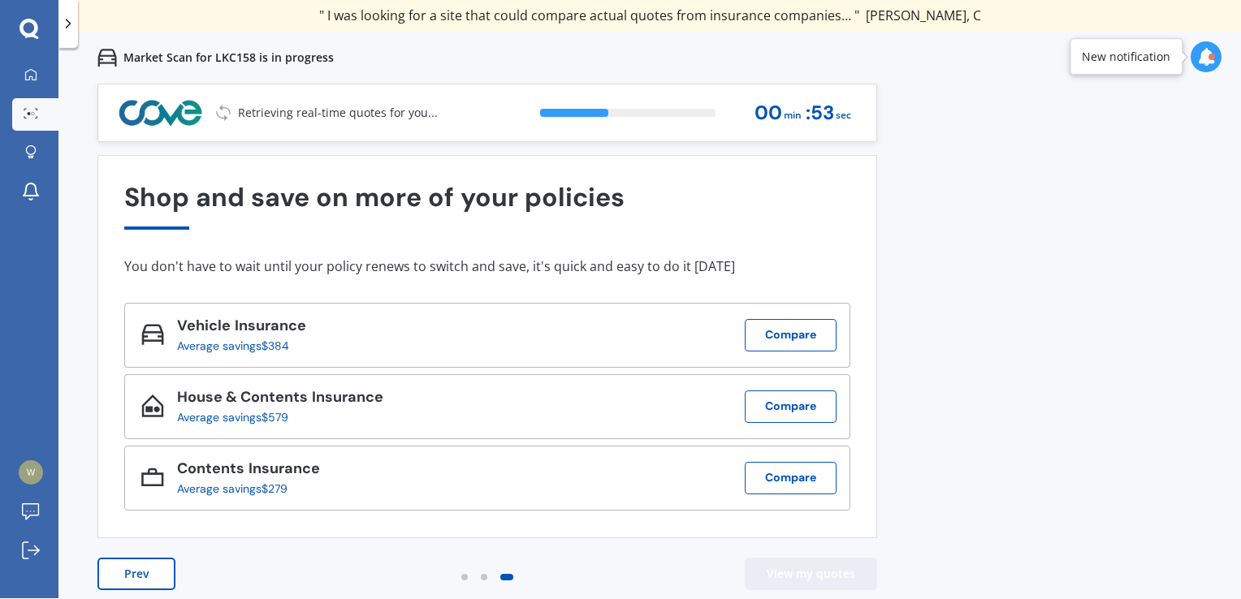
click at [819, 581] on button "View my quotes" at bounding box center [811, 574] width 132 height 32
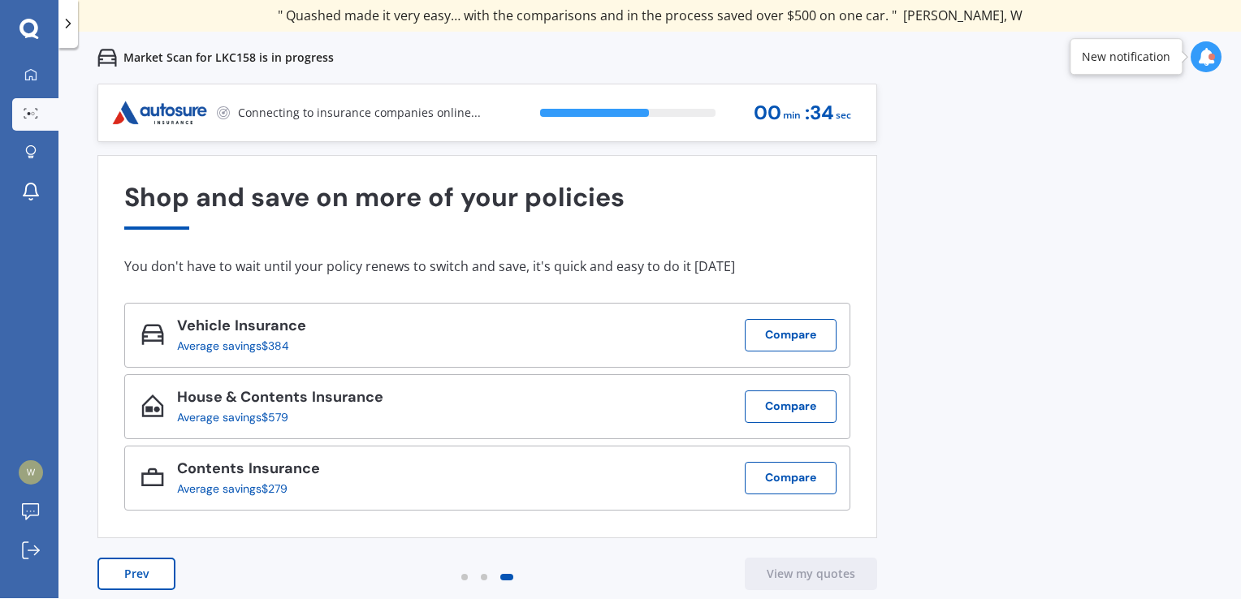
click at [282, 479] on div "Contents Insurance" at bounding box center [248, 471] width 143 height 22
click at [139, 573] on button "Prev" at bounding box center [136, 574] width 78 height 32
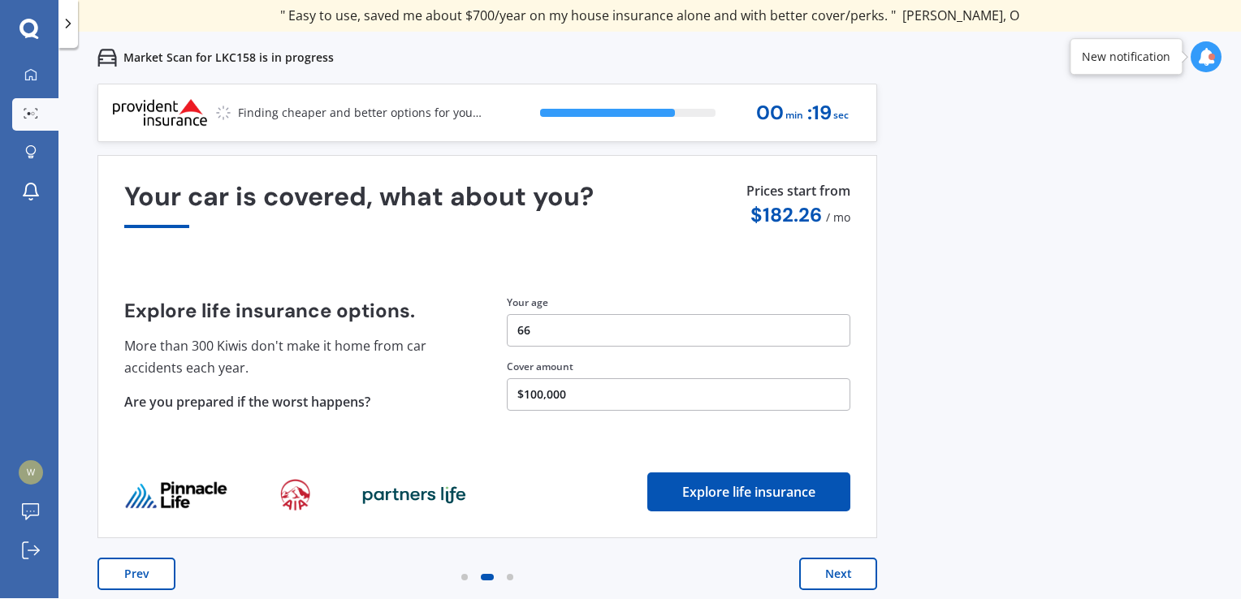
click at [853, 575] on button "Next" at bounding box center [838, 574] width 78 height 32
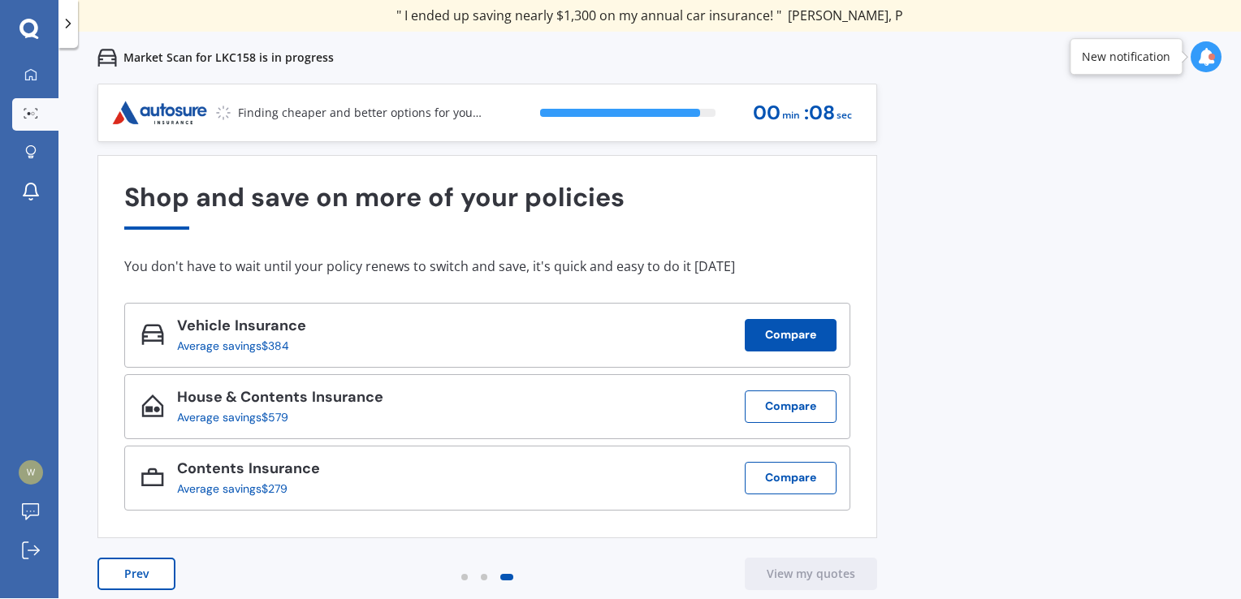
click at [788, 336] on button "Compare" at bounding box center [791, 335] width 92 height 32
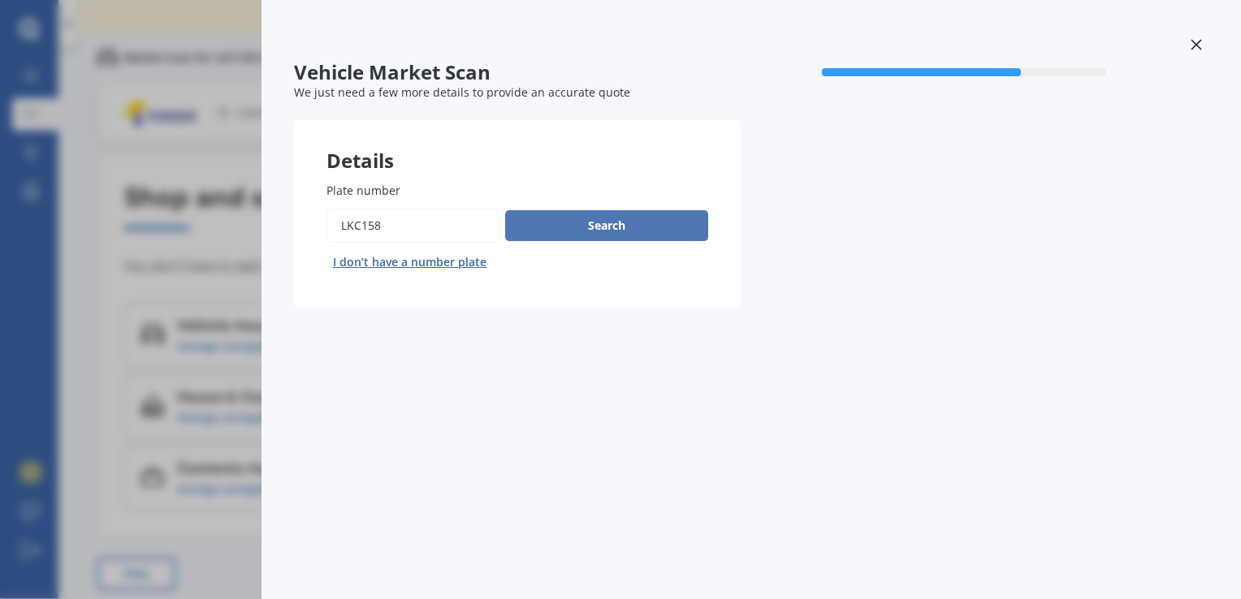
click at [633, 216] on button "Search" at bounding box center [606, 225] width 203 height 31
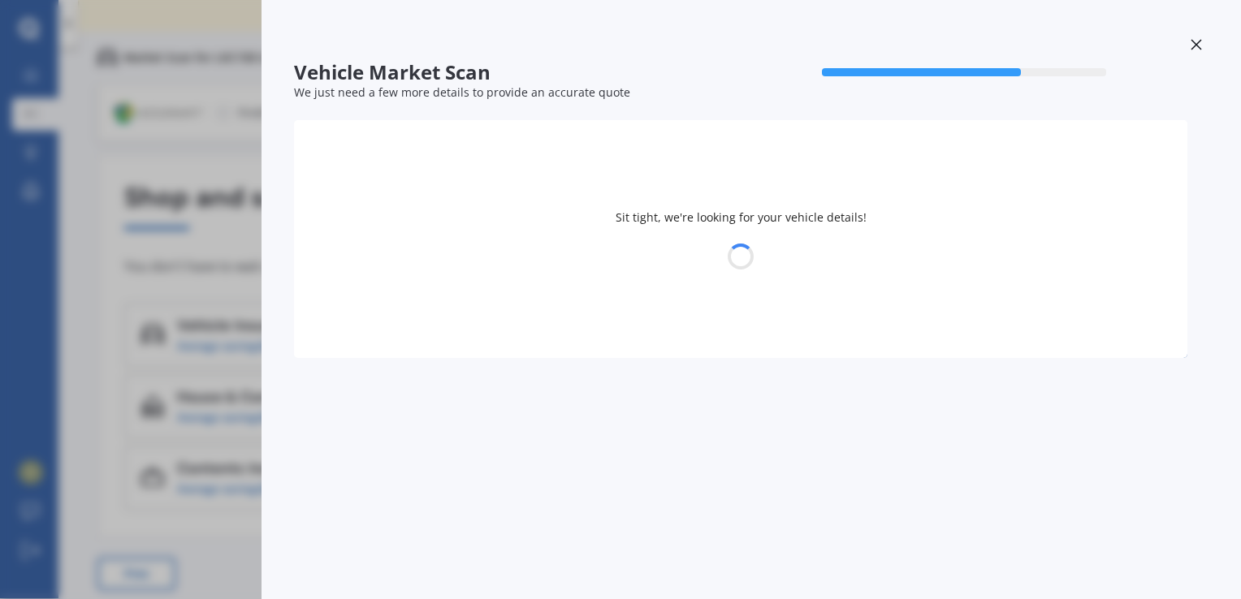
select select "HOLDEN"
select select "[US_STATE]"
select select "10"
select select "06"
select select "1959"
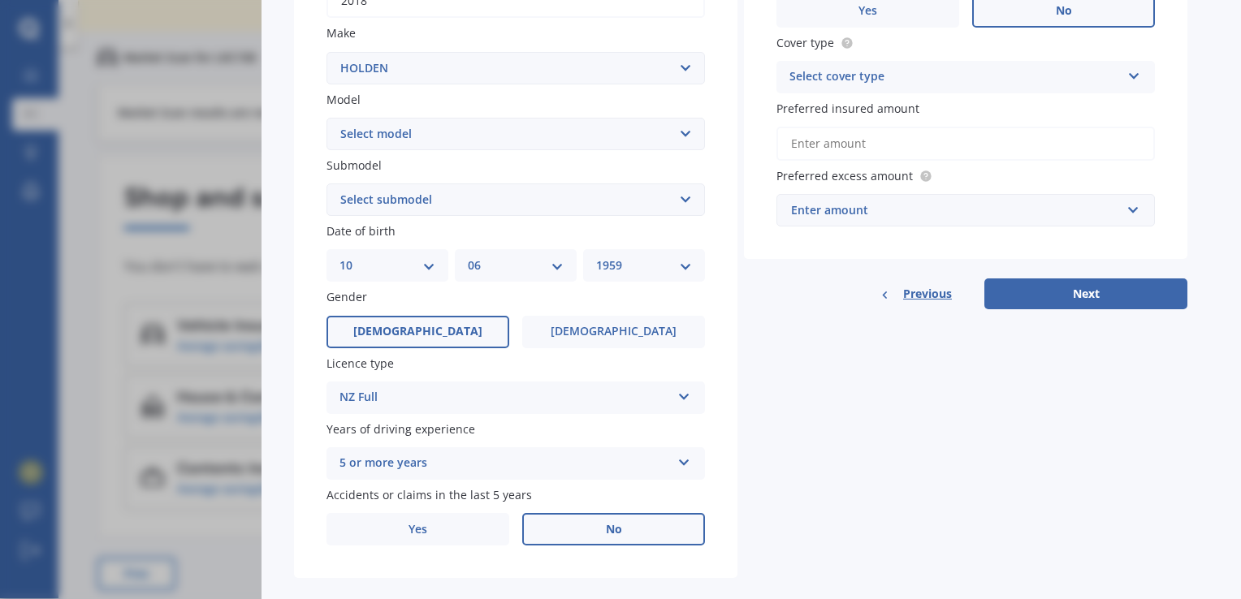
scroll to position [326, 0]
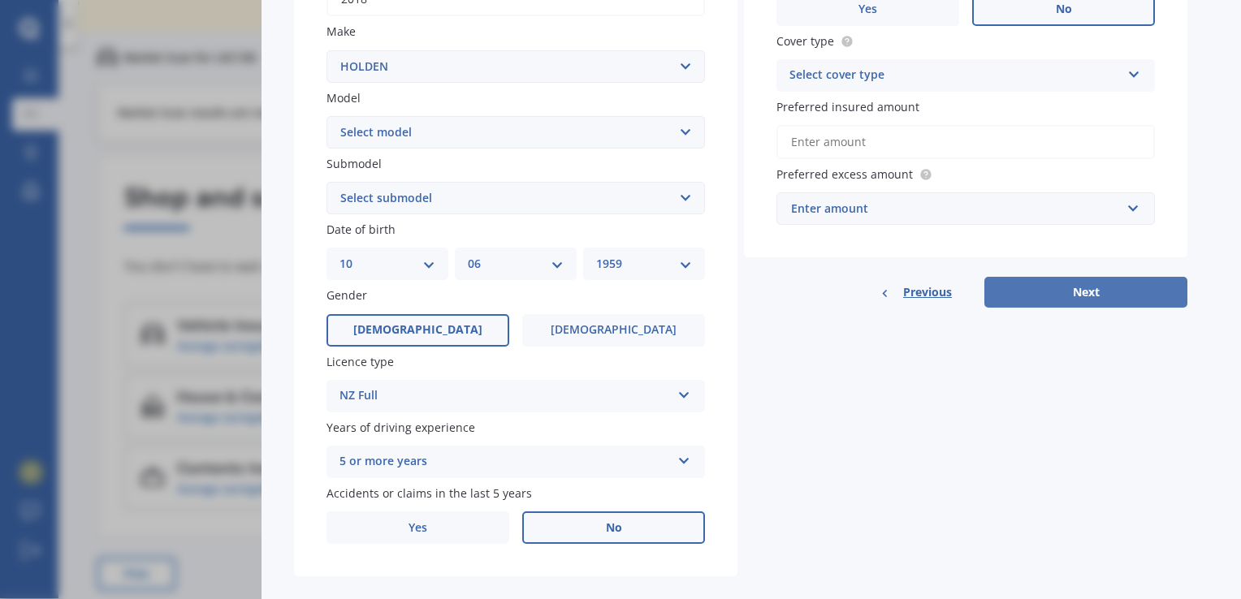
click at [1041, 287] on button "Next" at bounding box center [1085, 292] width 203 height 31
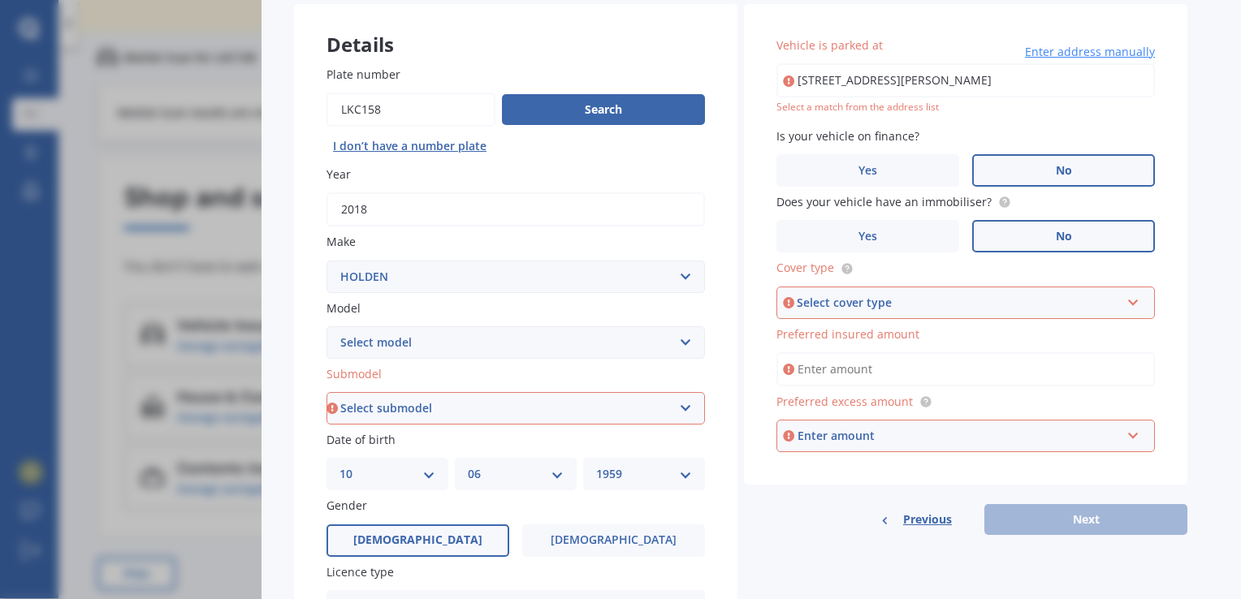
scroll to position [0, 0]
